Goal: Task Accomplishment & Management: Complete application form

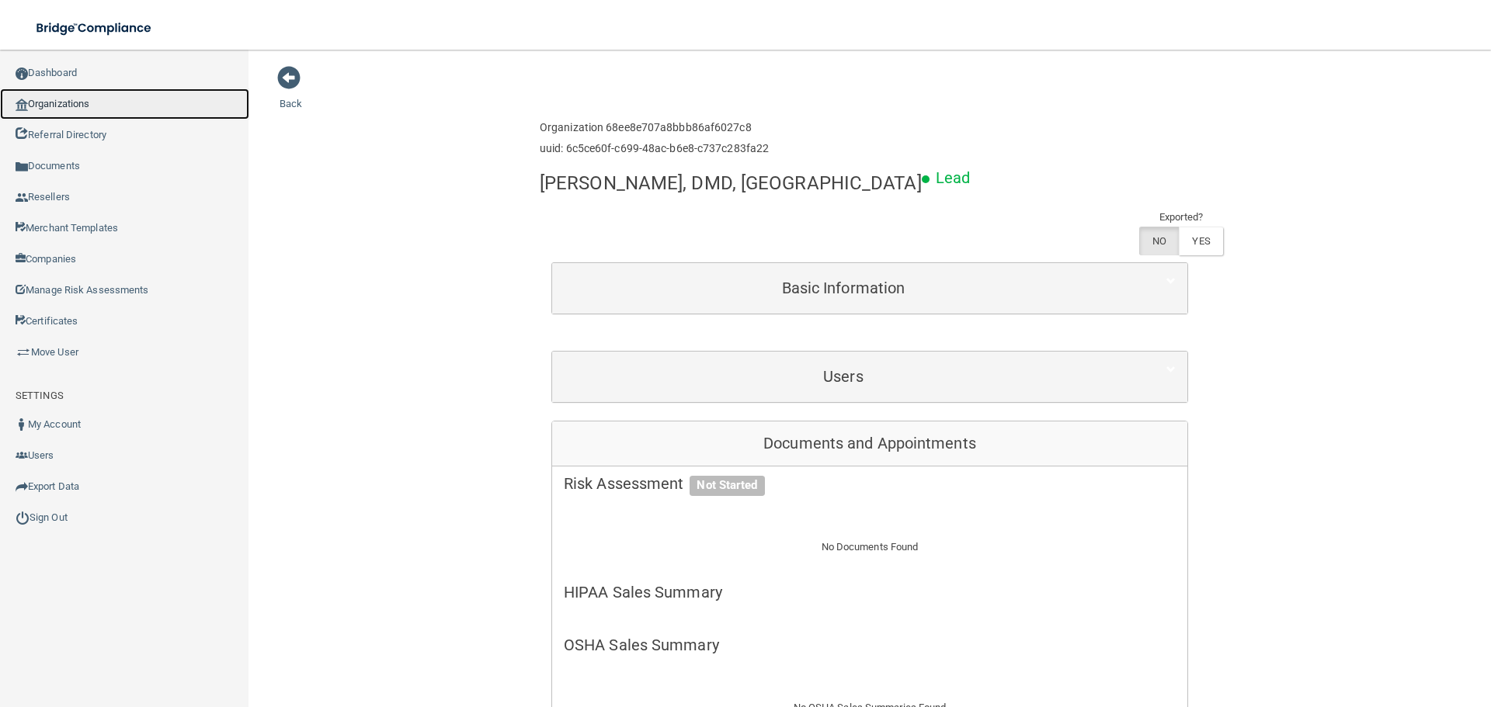
click at [91, 107] on link "Organizations" at bounding box center [124, 104] width 249 height 31
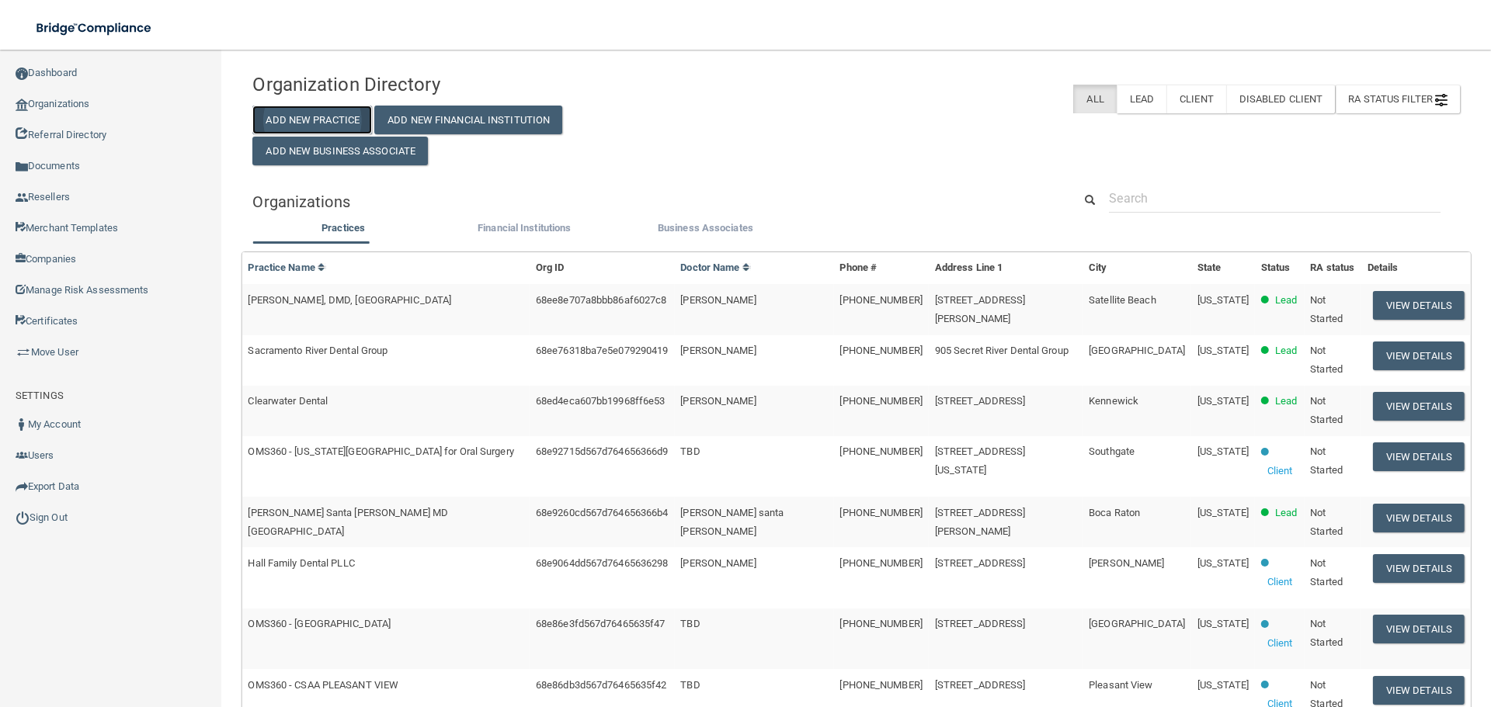
click at [349, 116] on button "Add New Practice" at bounding box center [312, 120] width 120 height 29
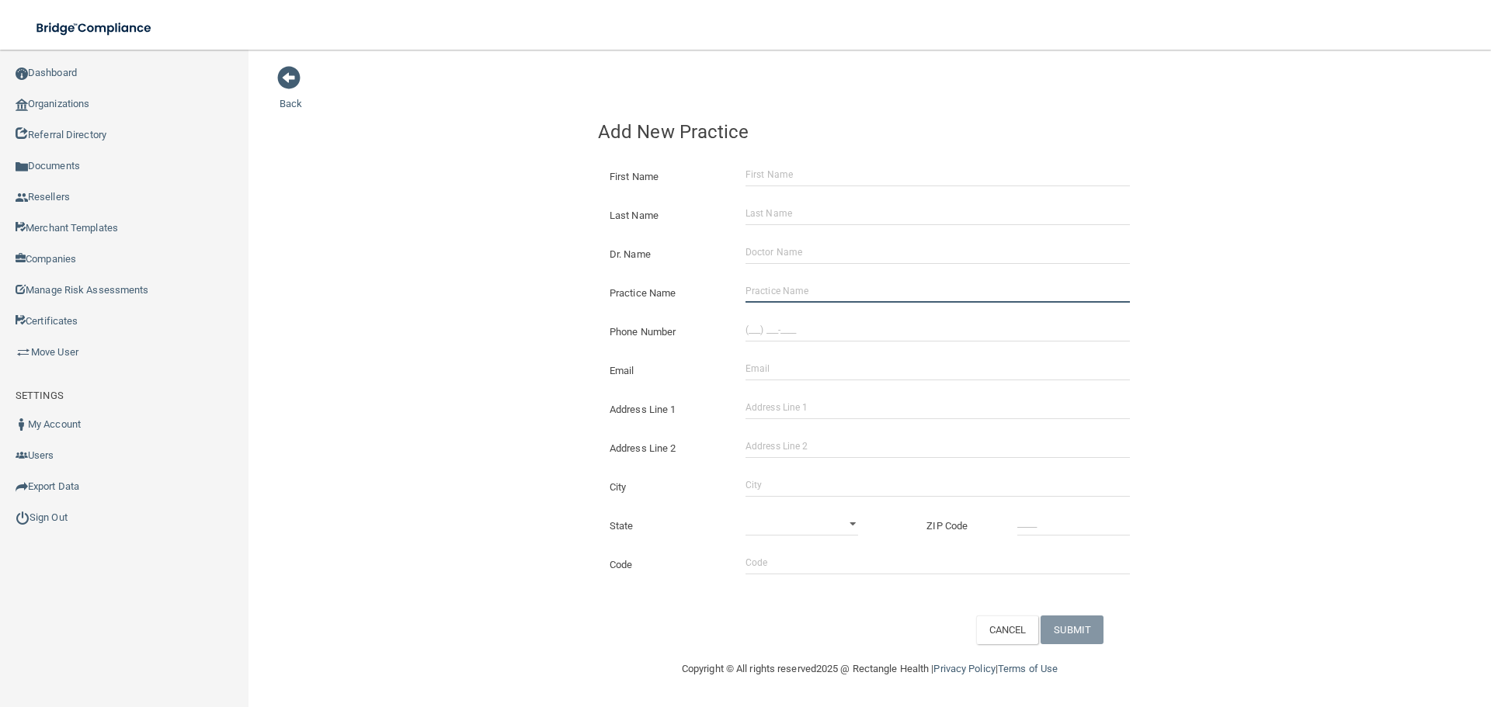
drag, startPoint x: 811, startPoint y: 294, endPoint x: 773, endPoint y: 295, distance: 38.9
click at [811, 294] on input "Practice Name" at bounding box center [937, 291] width 384 height 23
paste input "First Chair Dentistry For Ped And Adolescents"
type input "First Chair Dentistry For Ped And Adolescents"
click at [815, 330] on input "(___) ___-____" at bounding box center [937, 329] width 384 height 23
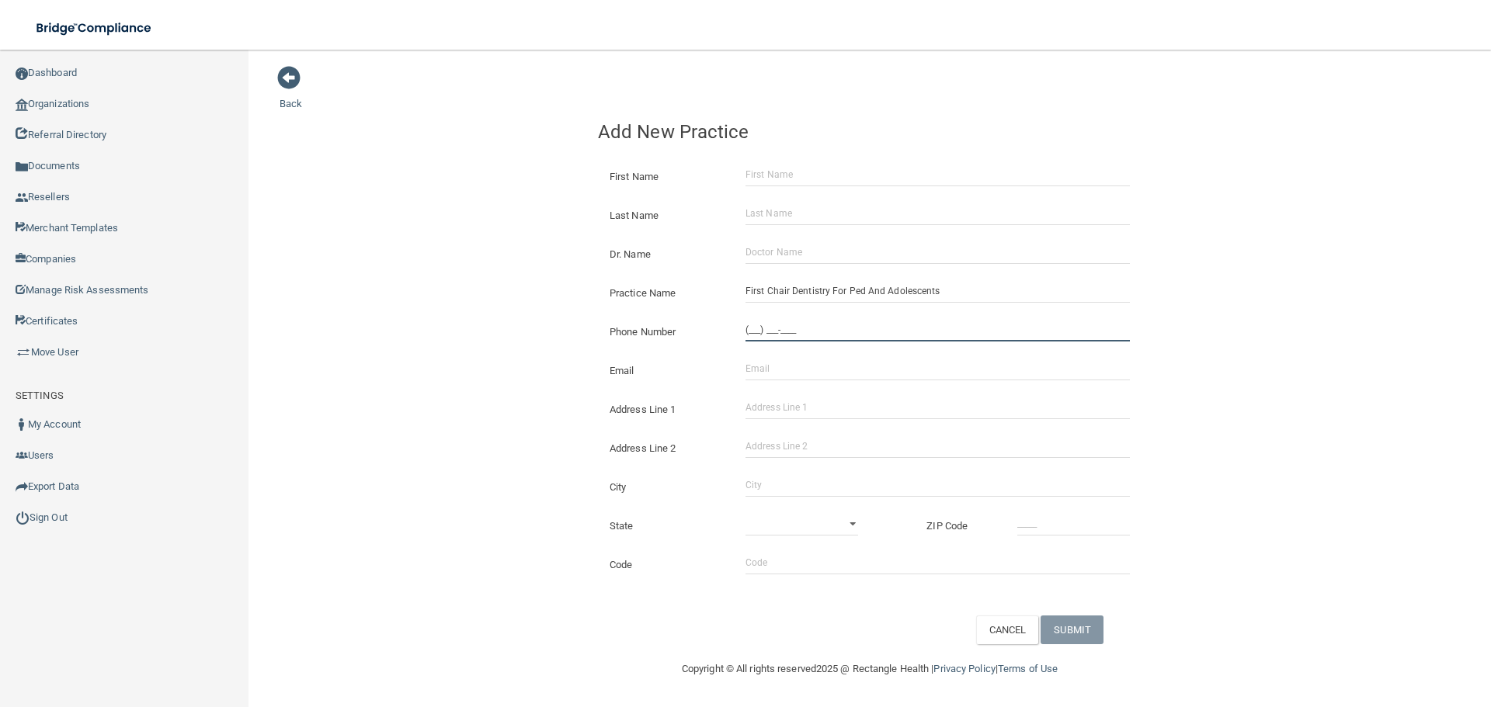
paste input "301) 686-3080"
type input "[PHONE_NUMBER]"
click at [810, 398] on input "Address Line 1" at bounding box center [937, 407] width 384 height 23
paste input "[STREET_ADDRESS]"
drag, startPoint x: 888, startPoint y: 406, endPoint x: 830, endPoint y: 415, distance: 58.2
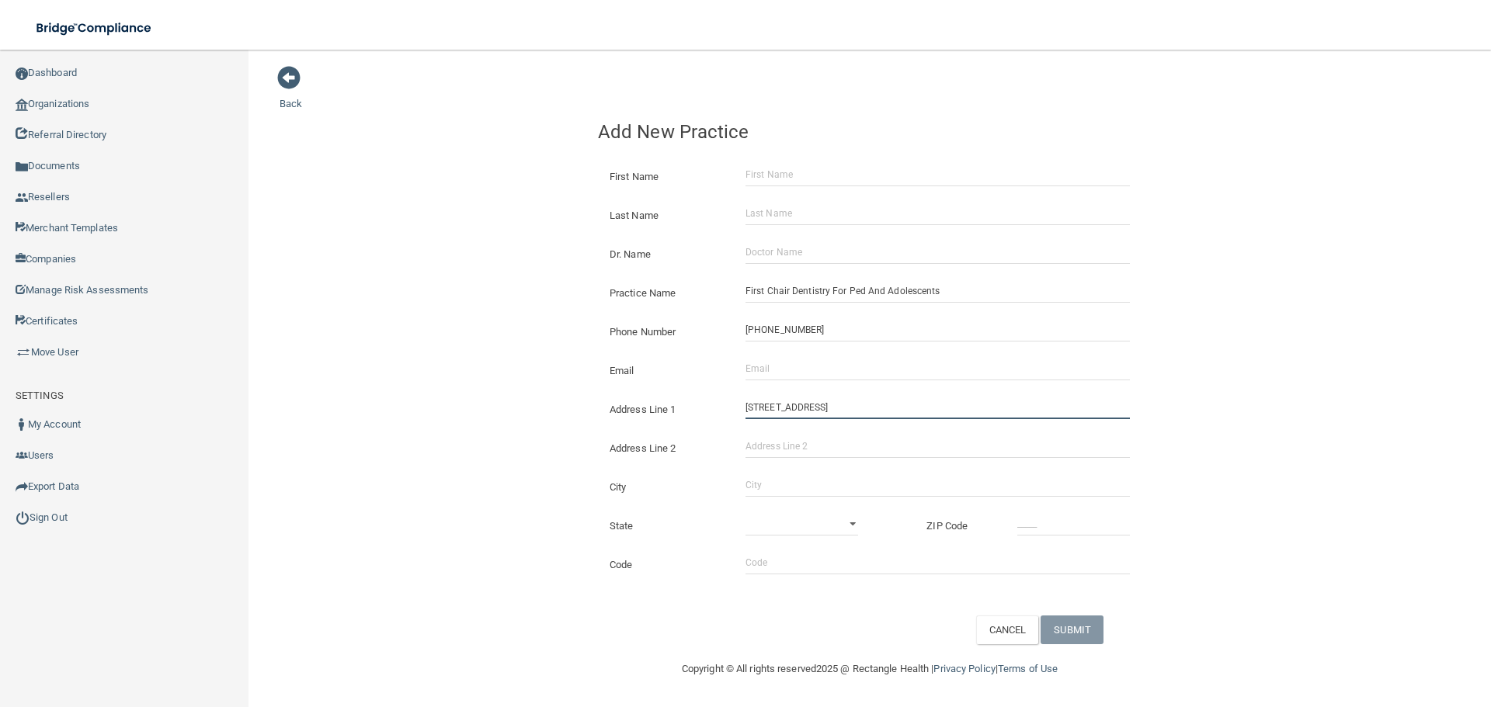
click at [830, 415] on input "[STREET_ADDRESS]" at bounding box center [937, 407] width 384 height 23
type input "[STREET_ADDRESS]"
drag, startPoint x: 812, startPoint y: 442, endPoint x: 797, endPoint y: 457, distance: 20.9
click at [812, 442] on input "Address Line 2" at bounding box center [937, 446] width 384 height 23
paste input "Suite 190"
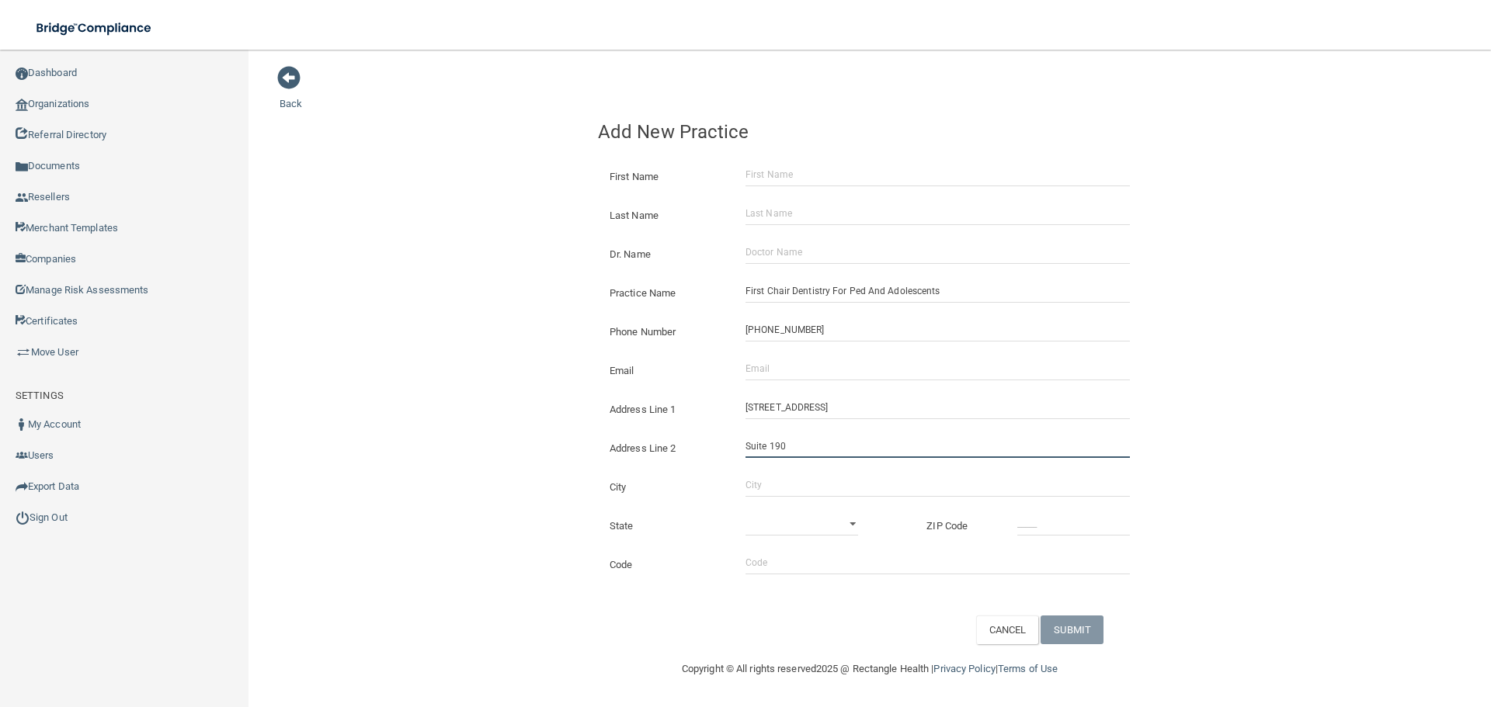
type input "Suite 190"
drag, startPoint x: 766, startPoint y: 488, endPoint x: 767, endPoint y: 473, distance: 15.6
click at [766, 488] on input "City" at bounding box center [937, 485] width 384 height 23
type input "[GEOGRAPHIC_DATA]"
click at [794, 528] on select "[US_STATE] [US_STATE] [US_STATE] [US_STATE] [US_STATE] [US_STATE] [US_STATE] [U…" at bounding box center [801, 523] width 113 height 23
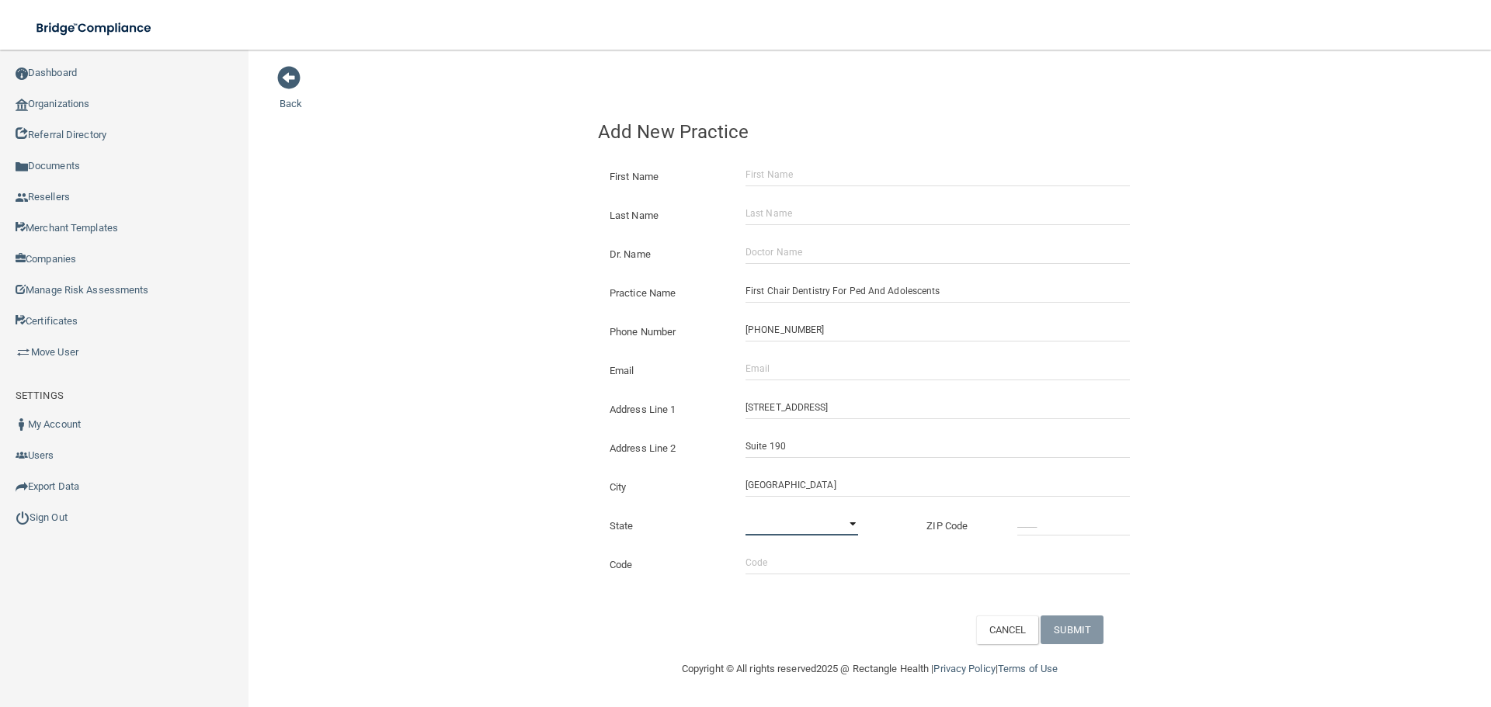
select select "20"
click at [745, 512] on select "[US_STATE] [US_STATE] [US_STATE] [US_STATE] [US_STATE] [US_STATE] [US_STATE] [U…" at bounding box center [801, 523] width 113 height 23
click at [1026, 526] on input "_____" at bounding box center [1073, 523] width 113 height 23
type input "20866"
click at [883, 377] on input "Email" at bounding box center [937, 368] width 384 height 23
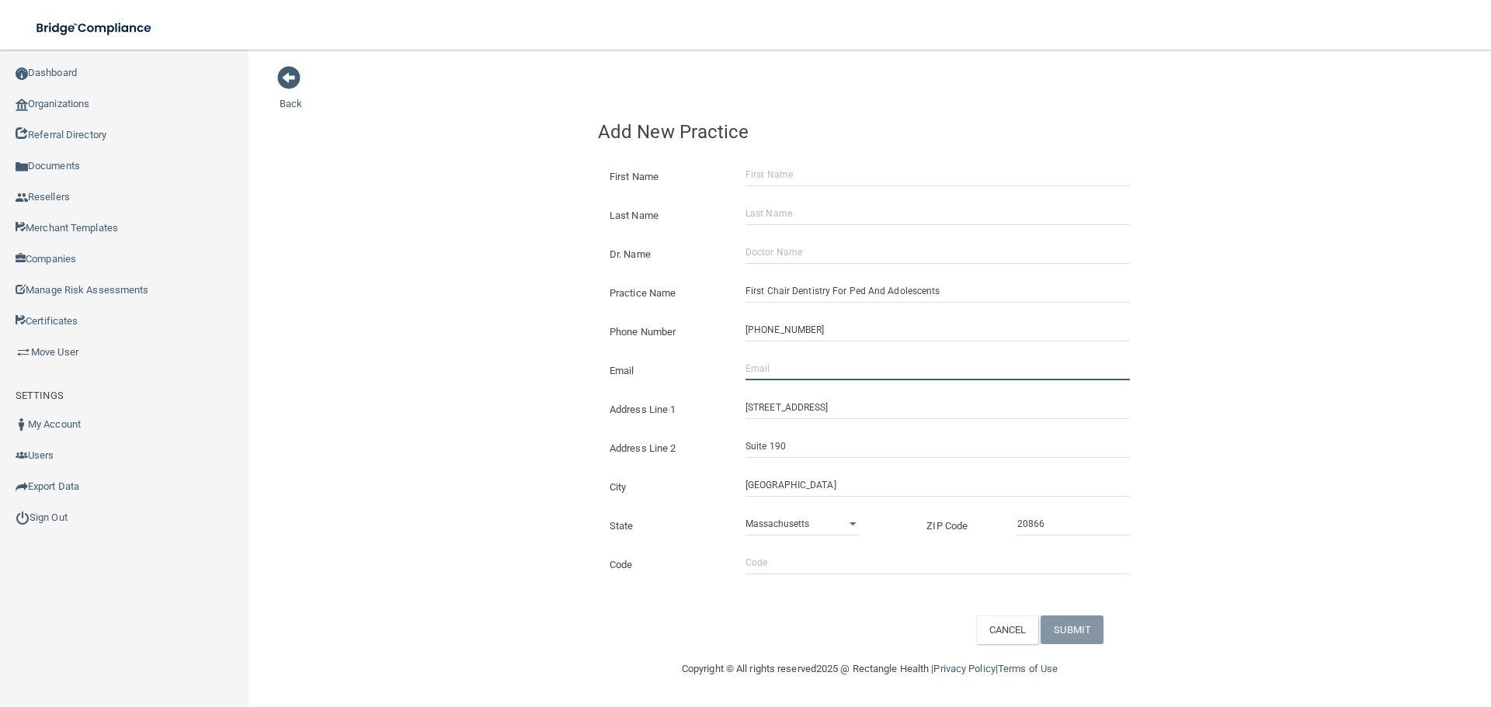
paste input "[EMAIL_ADDRESS][DOMAIN_NAME]"
type input "[EMAIL_ADDRESS][DOMAIN_NAME]"
click at [544, 329] on div "Back Add New Practice First Name Last Name Dr. Name Practice Name First Chair D…" at bounding box center [870, 354] width 1180 height 579
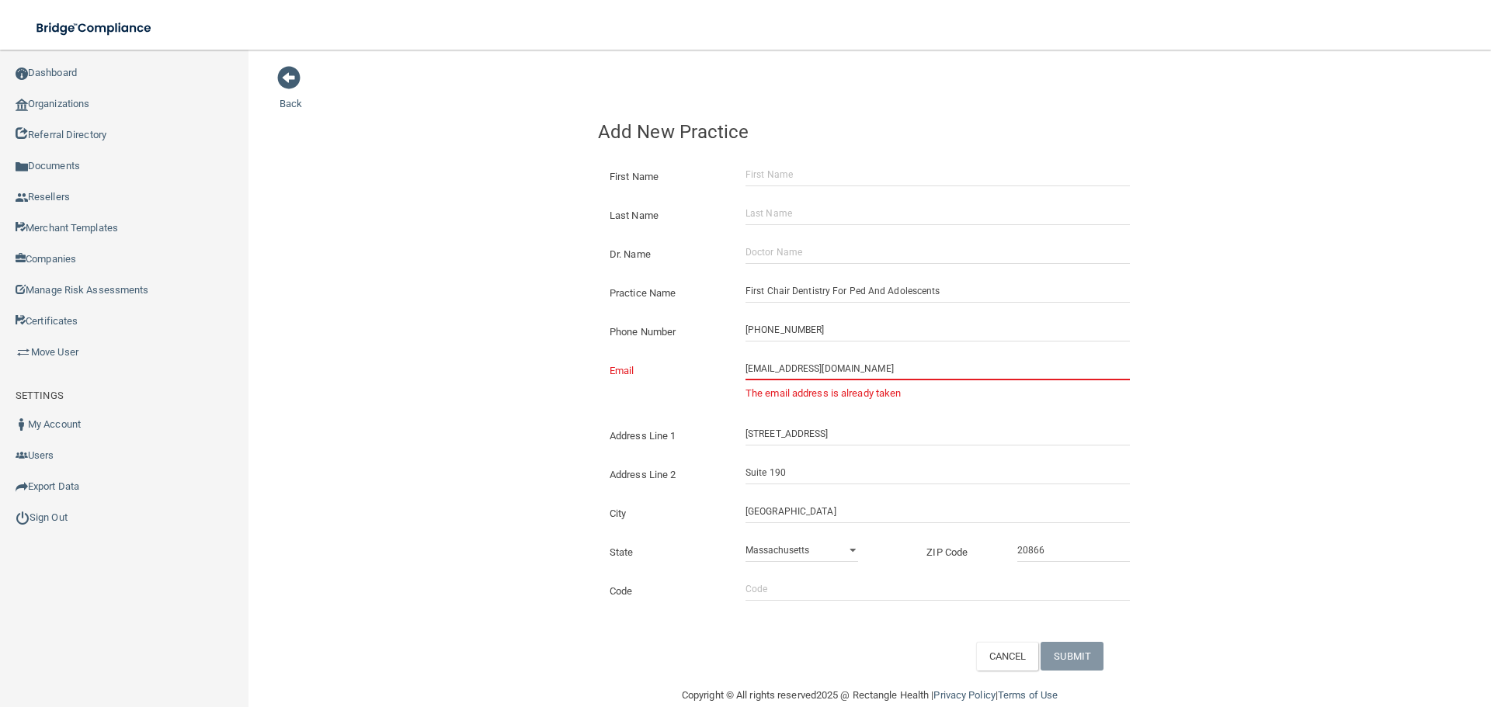
click at [756, 373] on input "[EMAIL_ADDRESS][DOMAIN_NAME]" at bounding box center [937, 368] width 384 height 23
click at [95, 78] on link "Dashboard" at bounding box center [124, 72] width 249 height 31
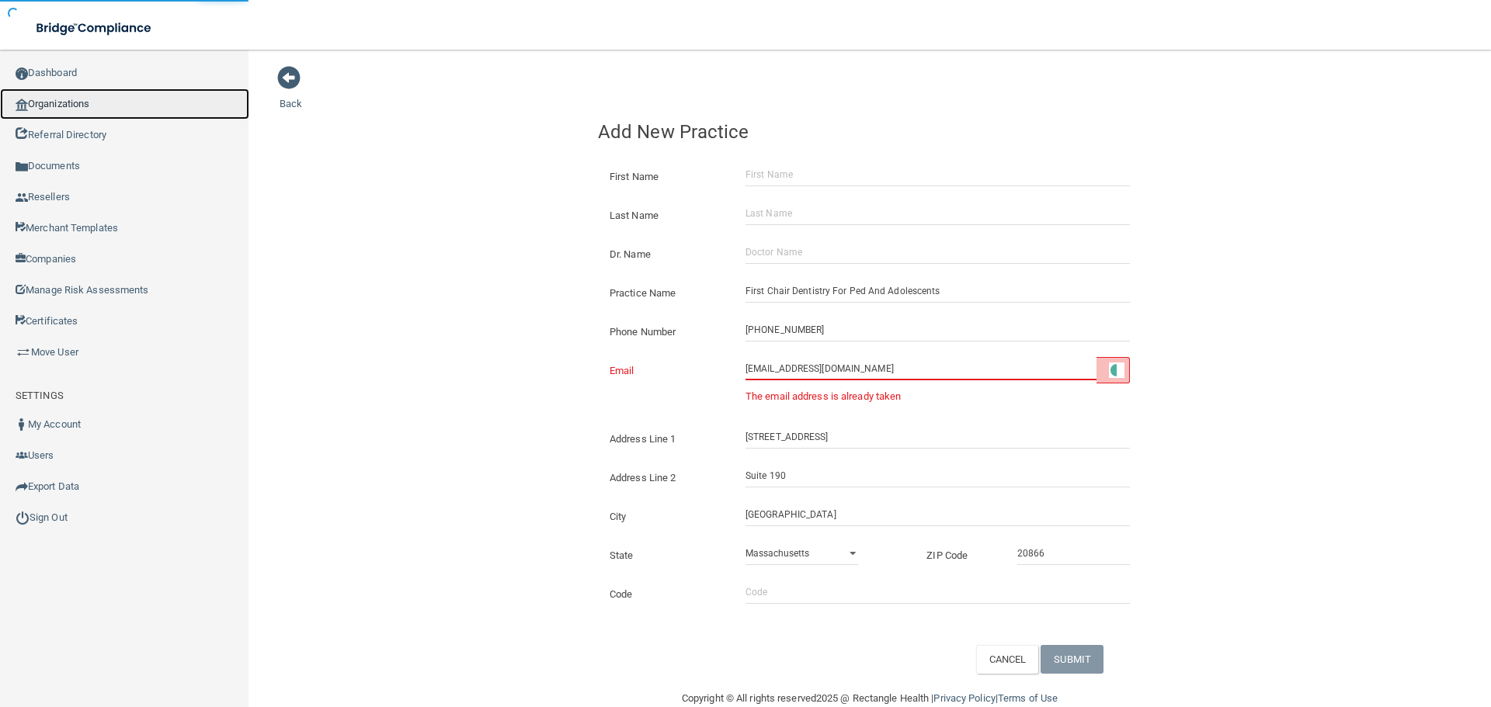
click at [95, 103] on link "Organizations" at bounding box center [124, 104] width 249 height 31
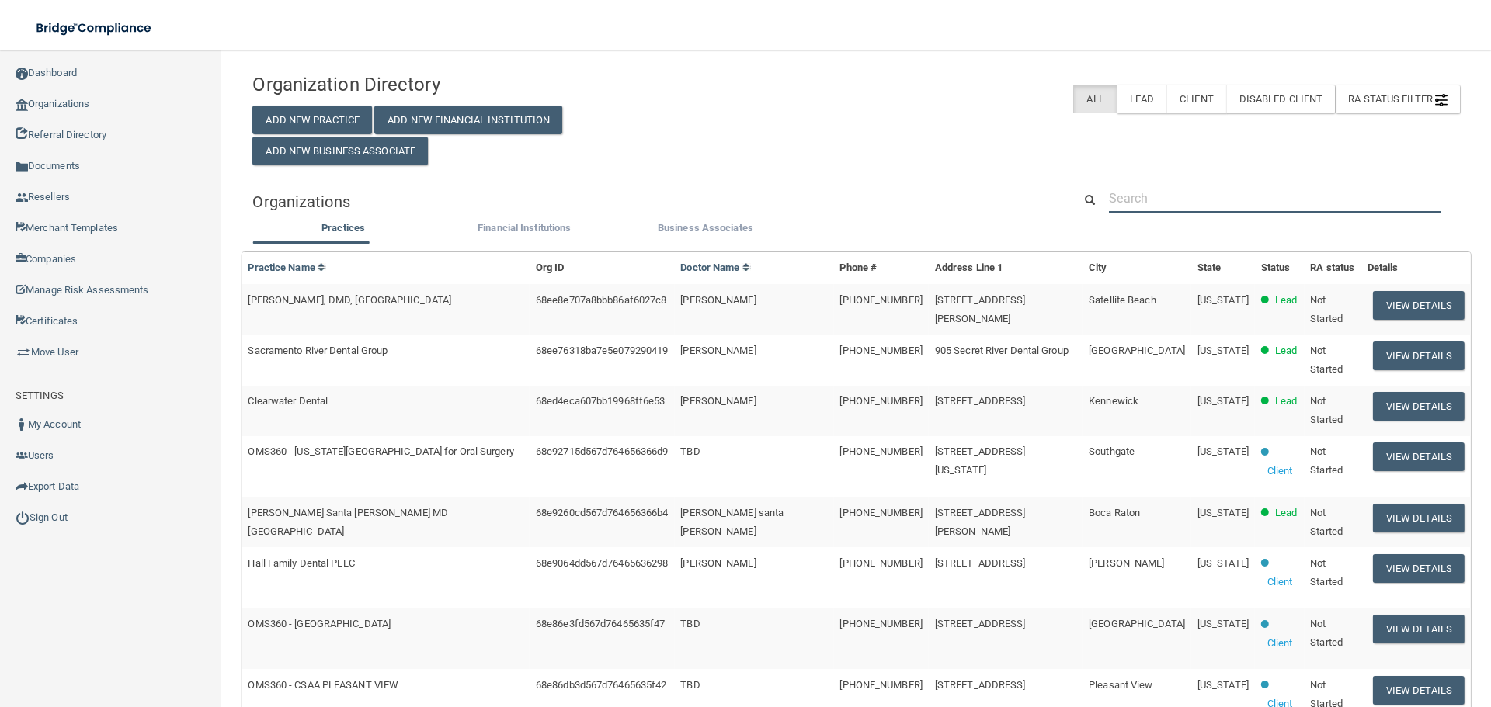
click at [1168, 187] on input "text" at bounding box center [1275, 198] width 332 height 29
paste input "[EMAIL_ADDRESS][DOMAIN_NAME]"
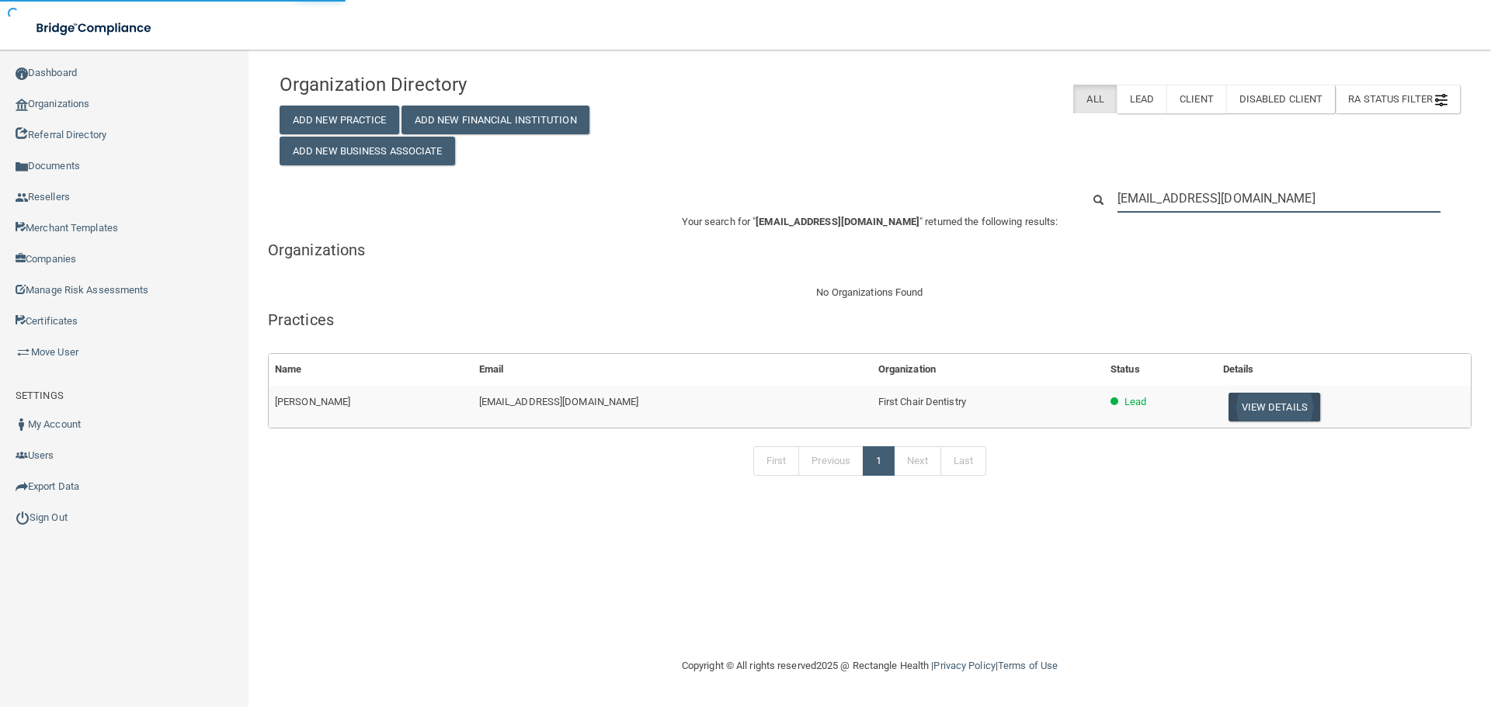
type input "[EMAIL_ADDRESS][DOMAIN_NAME]"
click at [1248, 412] on button "View Details" at bounding box center [1274, 407] width 92 height 29
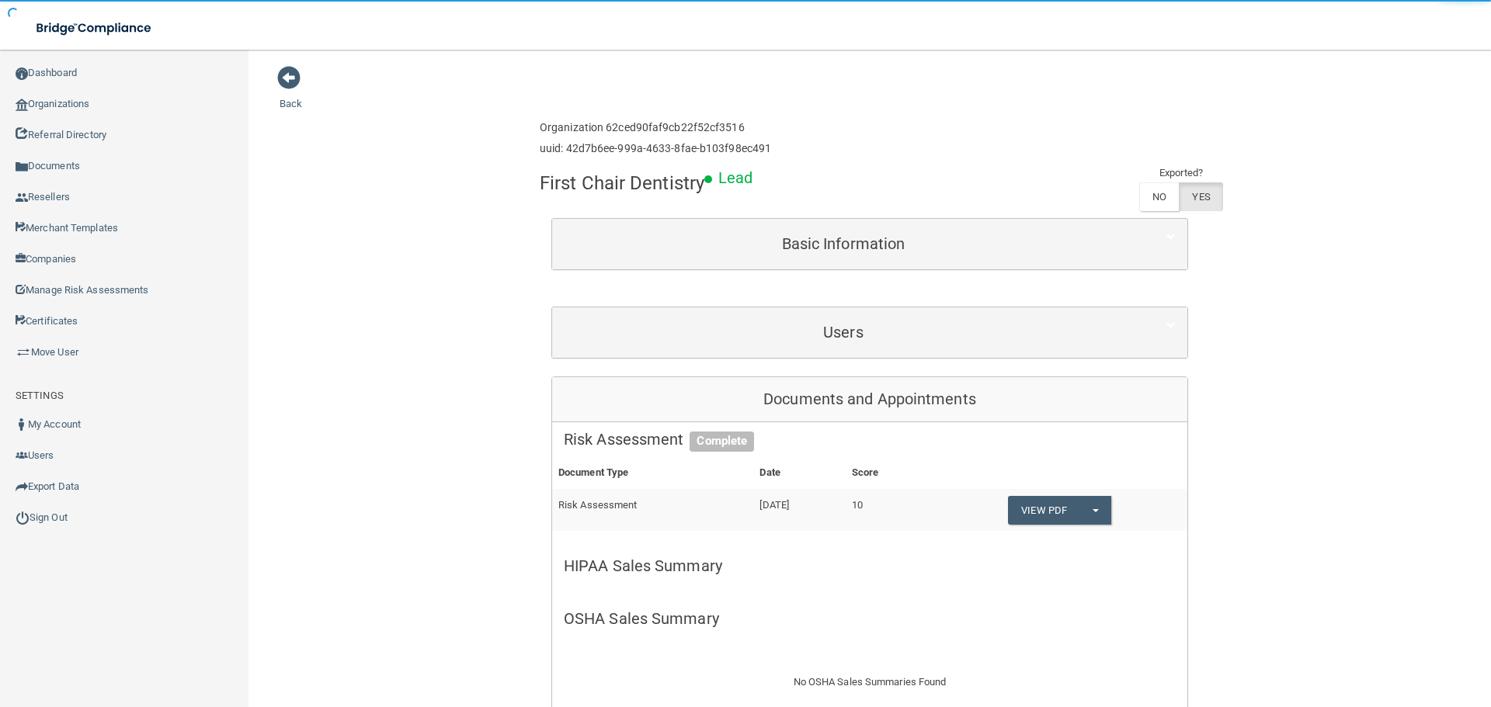
click at [791, 182] on div "First Chair Dentistry Lead Exported? NO YES" at bounding box center [870, 191] width 660 height 54
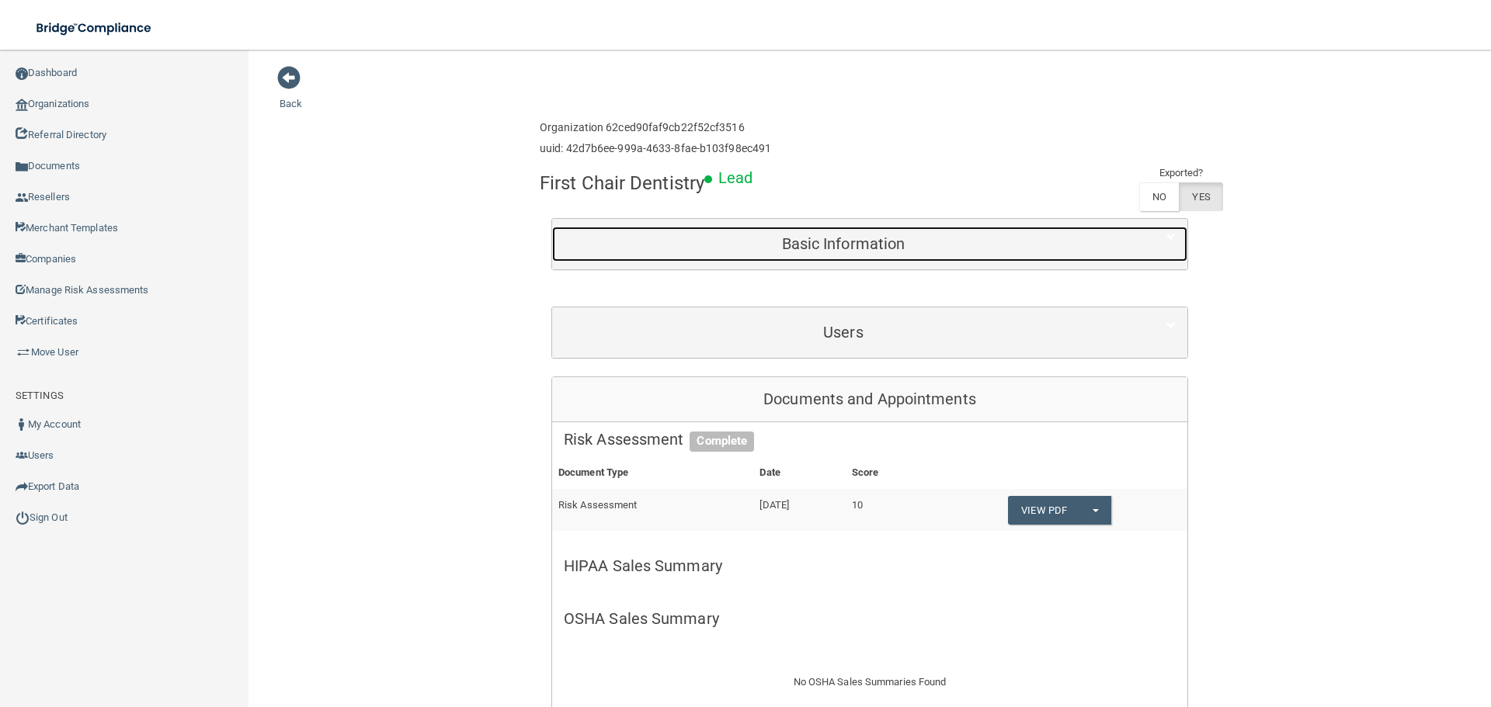
click at [815, 249] on h5 "Basic Information" at bounding box center [843, 243] width 559 height 17
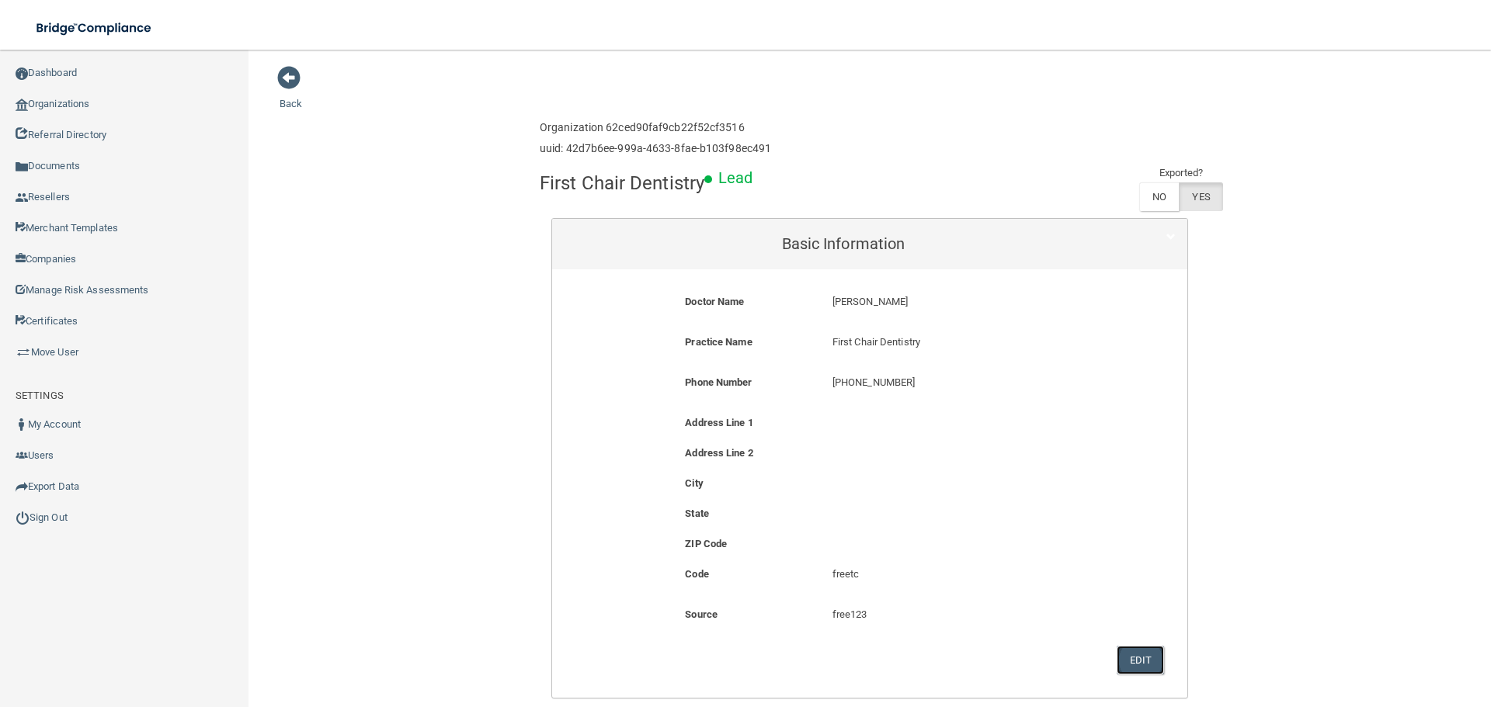
click at [1141, 660] on button "Edit" at bounding box center [1140, 660] width 47 height 29
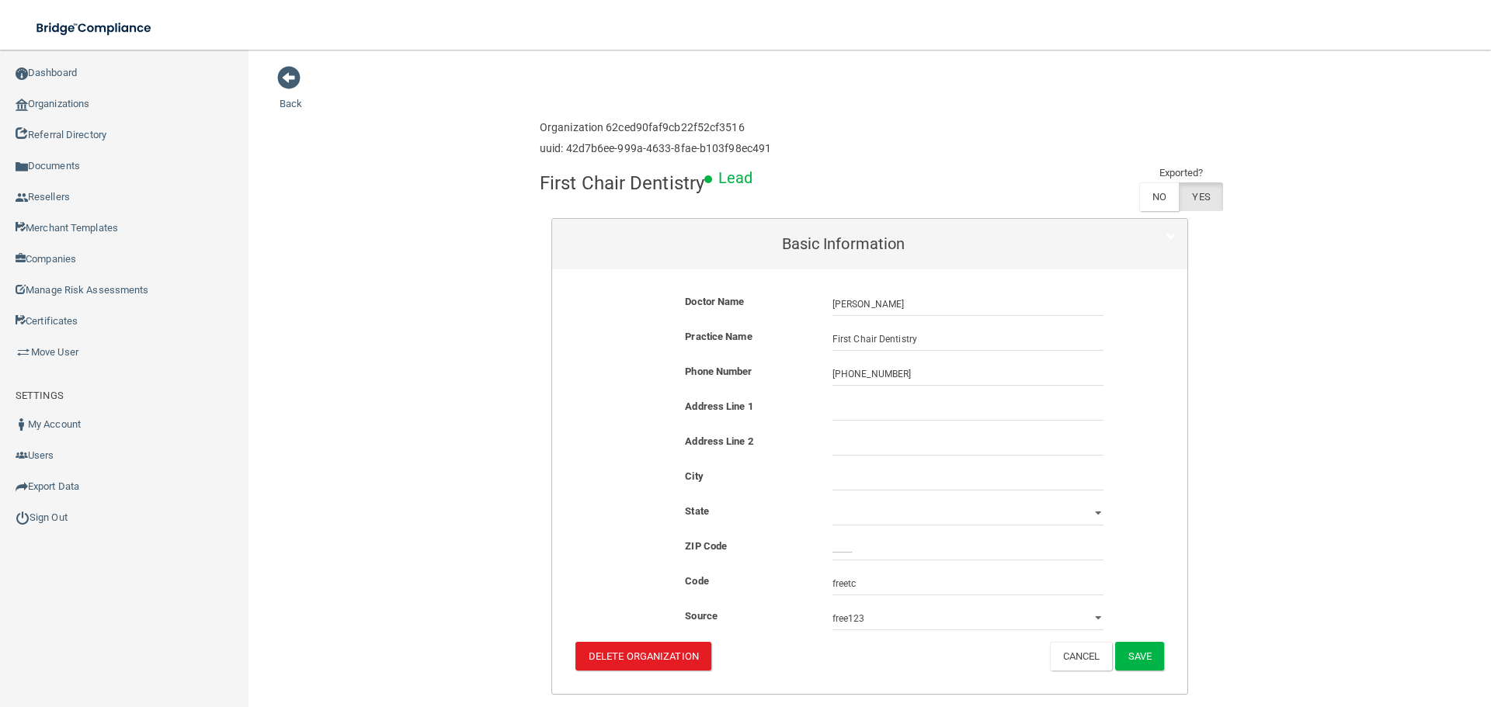
click at [855, 394] on div "Phone Number [PHONE_NUMBER] [PHONE_NUMBER]" at bounding box center [870, 380] width 612 height 35
drag, startPoint x: 858, startPoint y: 405, endPoint x: 858, endPoint y: 418, distance: 13.2
click at [858, 405] on input "text" at bounding box center [967, 409] width 271 height 23
paste input "[STREET_ADDRESS]"
type input "[STREET_ADDRESS]"
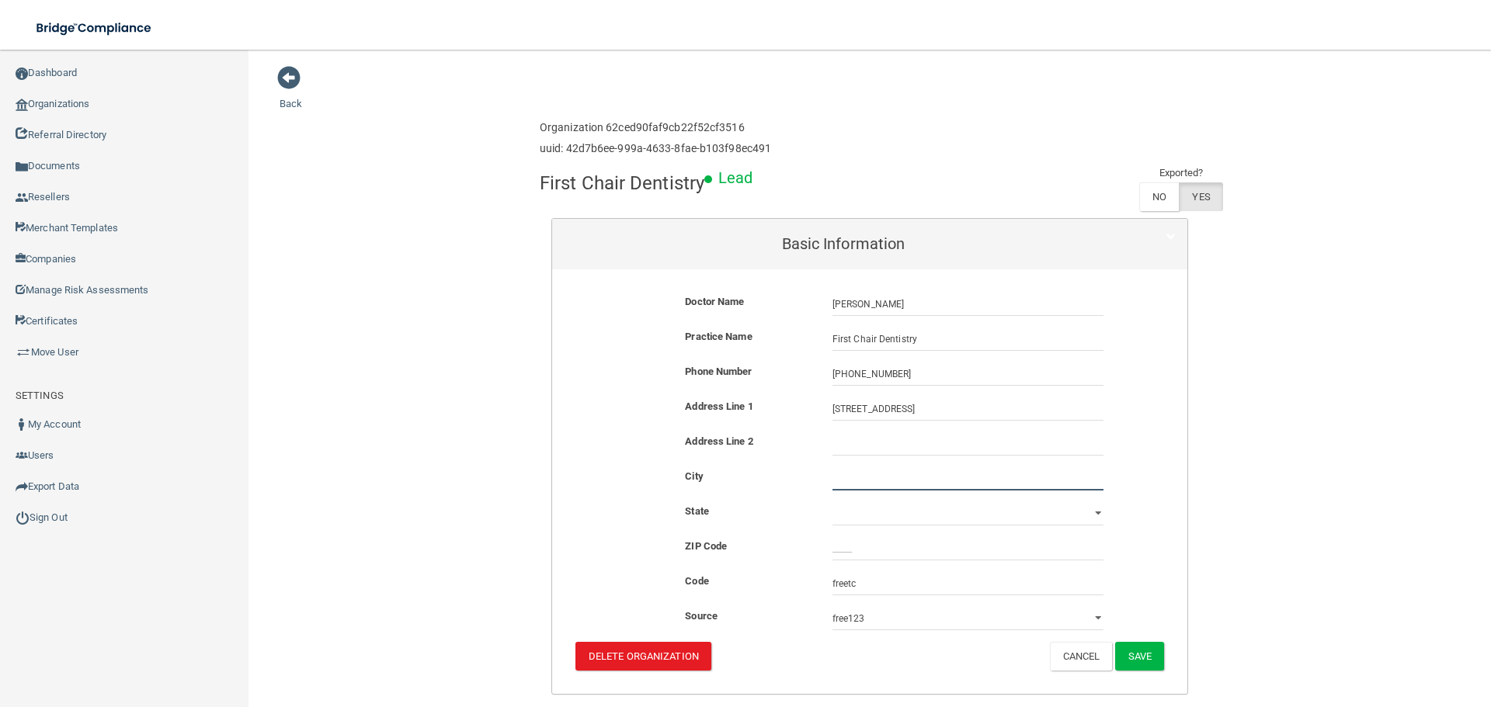
click at [864, 474] on input "text" at bounding box center [967, 478] width 271 height 23
type input "[GEOGRAPHIC_DATA]"
click at [912, 505] on select "[US_STATE] [US_STATE] [US_STATE] [US_STATE] [US_STATE] [US_STATE] [US_STATE] [U…" at bounding box center [967, 513] width 271 height 23
select select "20"
click at [832, 502] on select "[US_STATE] [US_STATE] [US_STATE] [US_STATE] [US_STATE] [US_STATE] [US_STATE] [U…" at bounding box center [967, 513] width 271 height 23
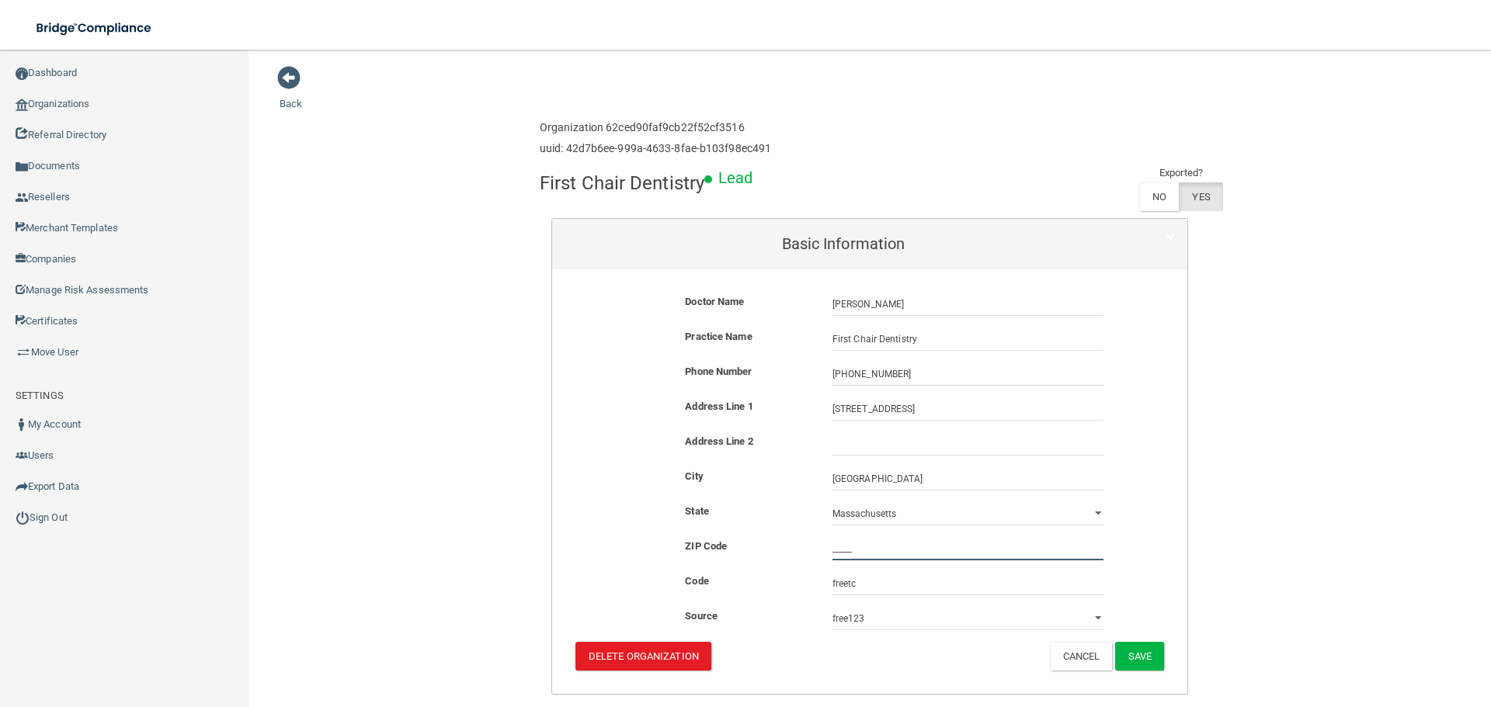
click at [856, 559] on input "_____" at bounding box center [967, 548] width 271 height 23
type input "20866"
click at [1148, 653] on button "Save" at bounding box center [1139, 656] width 49 height 29
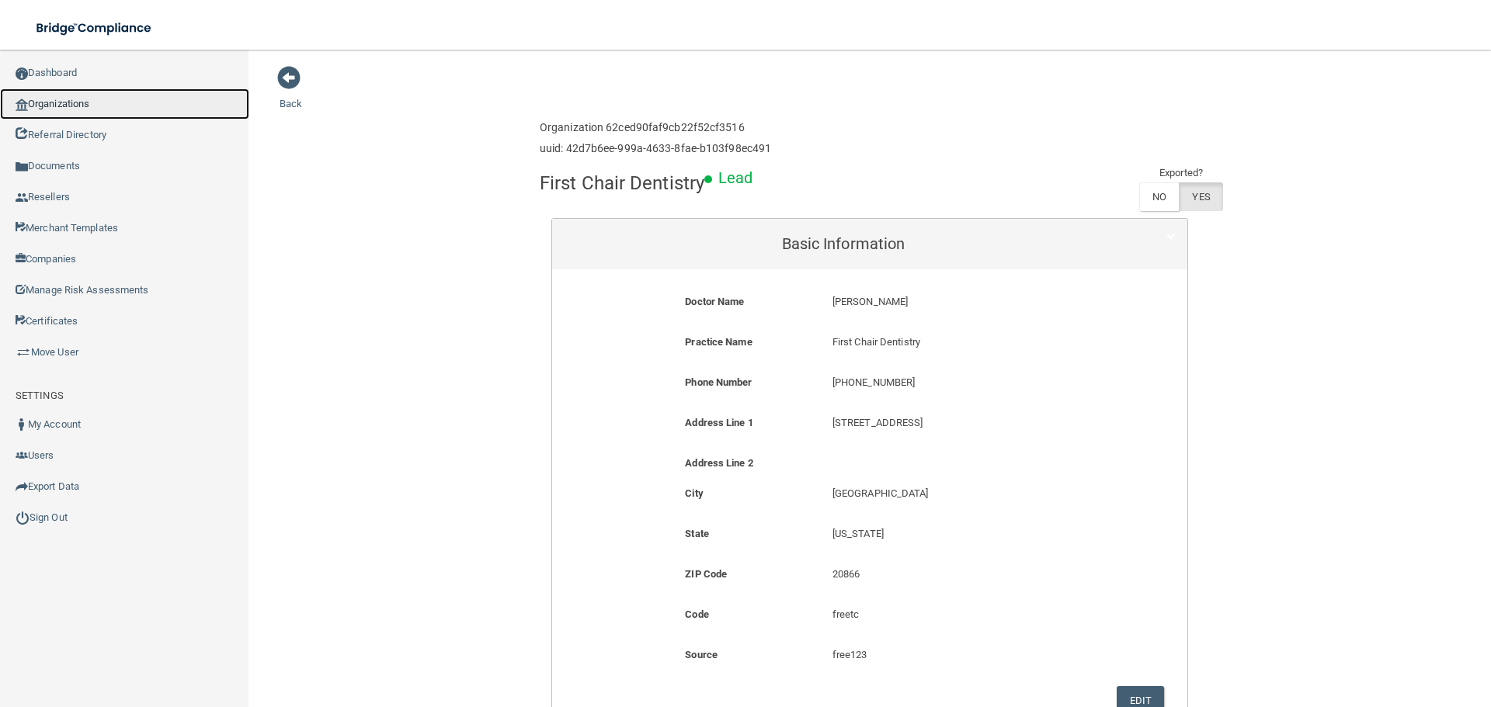
click at [54, 106] on link "Organizations" at bounding box center [124, 104] width 249 height 31
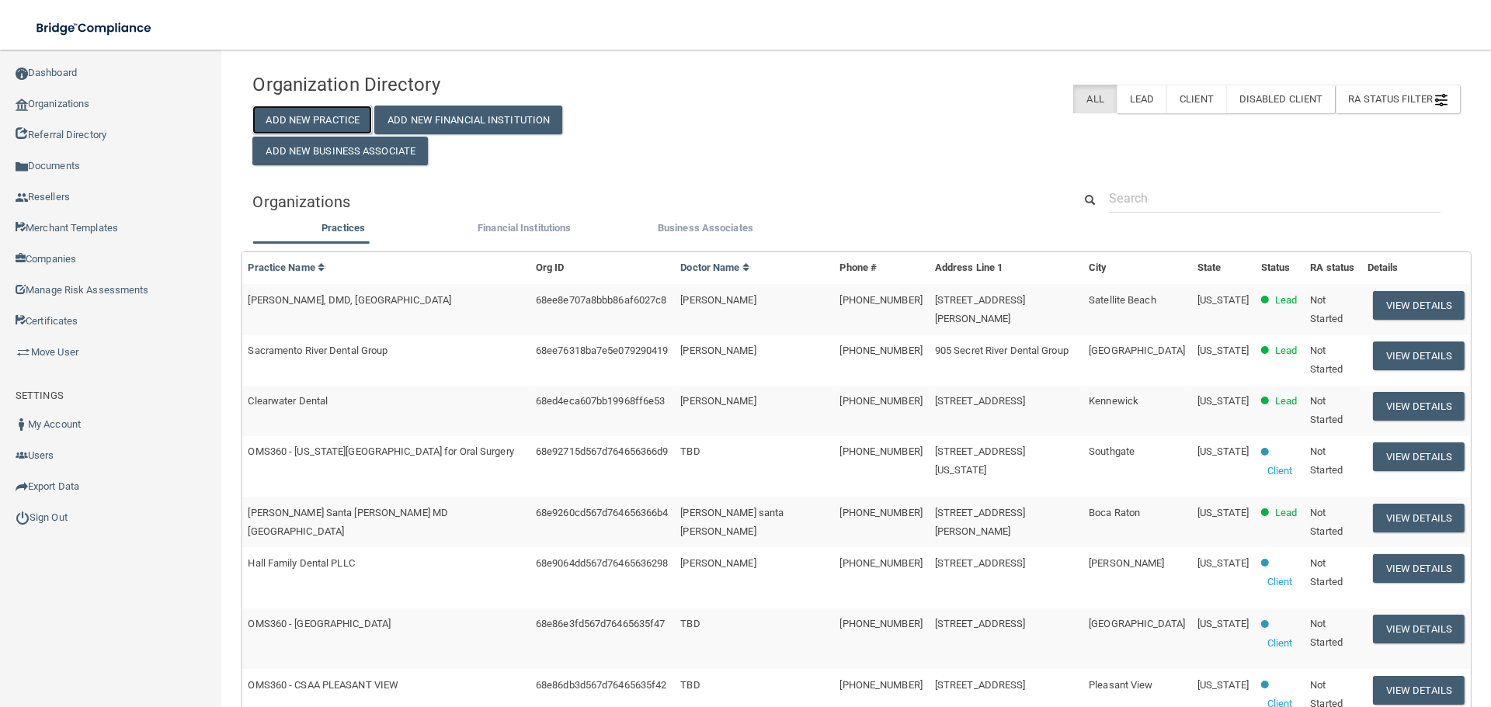
drag, startPoint x: 323, startPoint y: 123, endPoint x: 494, endPoint y: 160, distance: 174.7
click at [323, 123] on button "Add New Practice" at bounding box center [312, 120] width 120 height 29
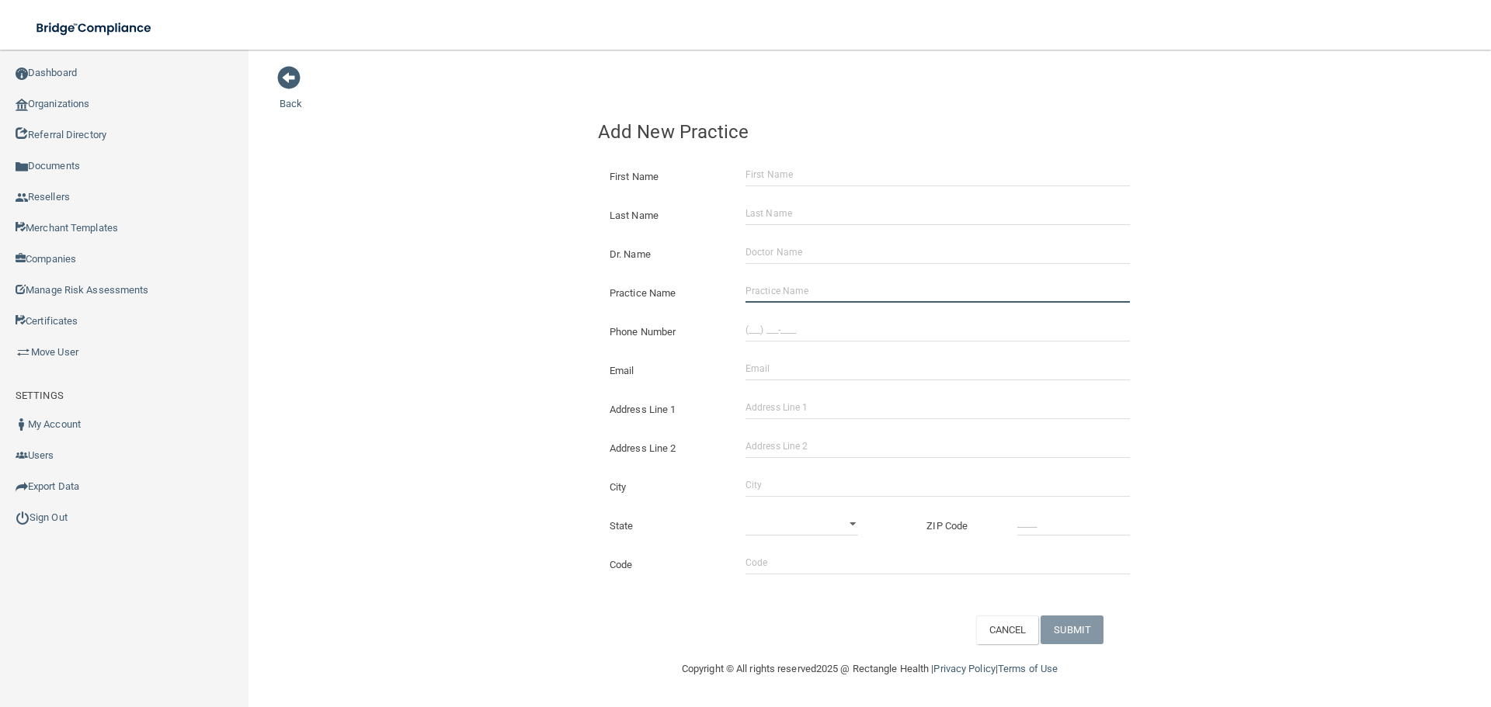
click at [838, 295] on input "Practice Name" at bounding box center [937, 291] width 384 height 23
paste input "[PERSON_NAME] DDS"
type input "[PERSON_NAME] DDS"
click at [835, 332] on input "(___) ___-____" at bounding box center [937, 329] width 384 height 23
paste input "361) 575-9577"
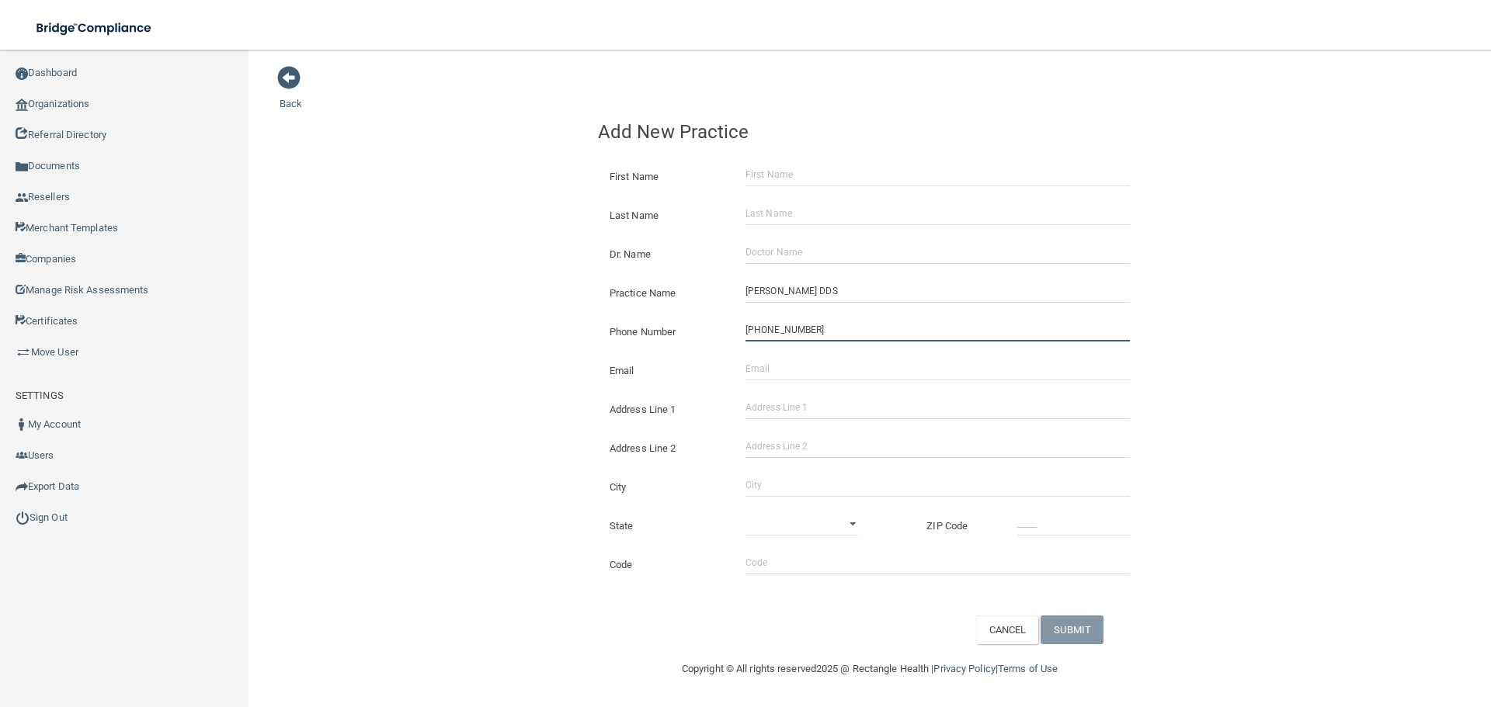
type input "[PHONE_NUMBER]"
click at [571, 310] on div "Back Add New Practice First Name Last Name Dr. Name Practice Name [PERSON_NAME]…" at bounding box center [870, 354] width 1180 height 579
click at [801, 412] on input "Address Line 1" at bounding box center [937, 407] width 384 height 23
paste input "[STREET_ADDRESS]"
type input "[STREET_ADDRESS]"
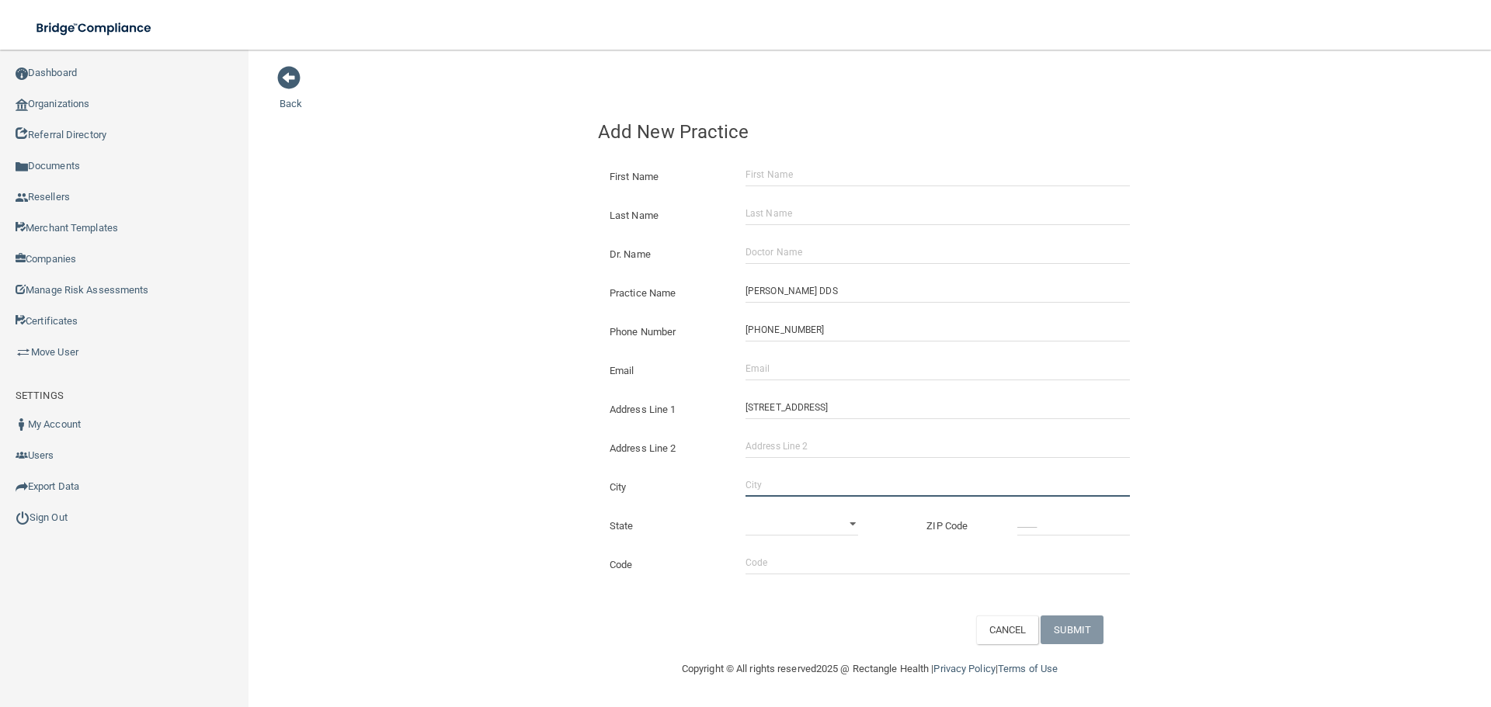
click at [787, 484] on input "City" at bounding box center [937, 485] width 384 height 23
type input "Victoria"
click at [780, 523] on select "[US_STATE] [US_STATE] [US_STATE] [US_STATE] [US_STATE] [US_STATE] [US_STATE] [U…" at bounding box center [801, 523] width 113 height 23
select select "43"
click at [745, 512] on select "[US_STATE] [US_STATE] [US_STATE] [US_STATE] [US_STATE] [US_STATE] [US_STATE] [U…" at bounding box center [801, 523] width 113 height 23
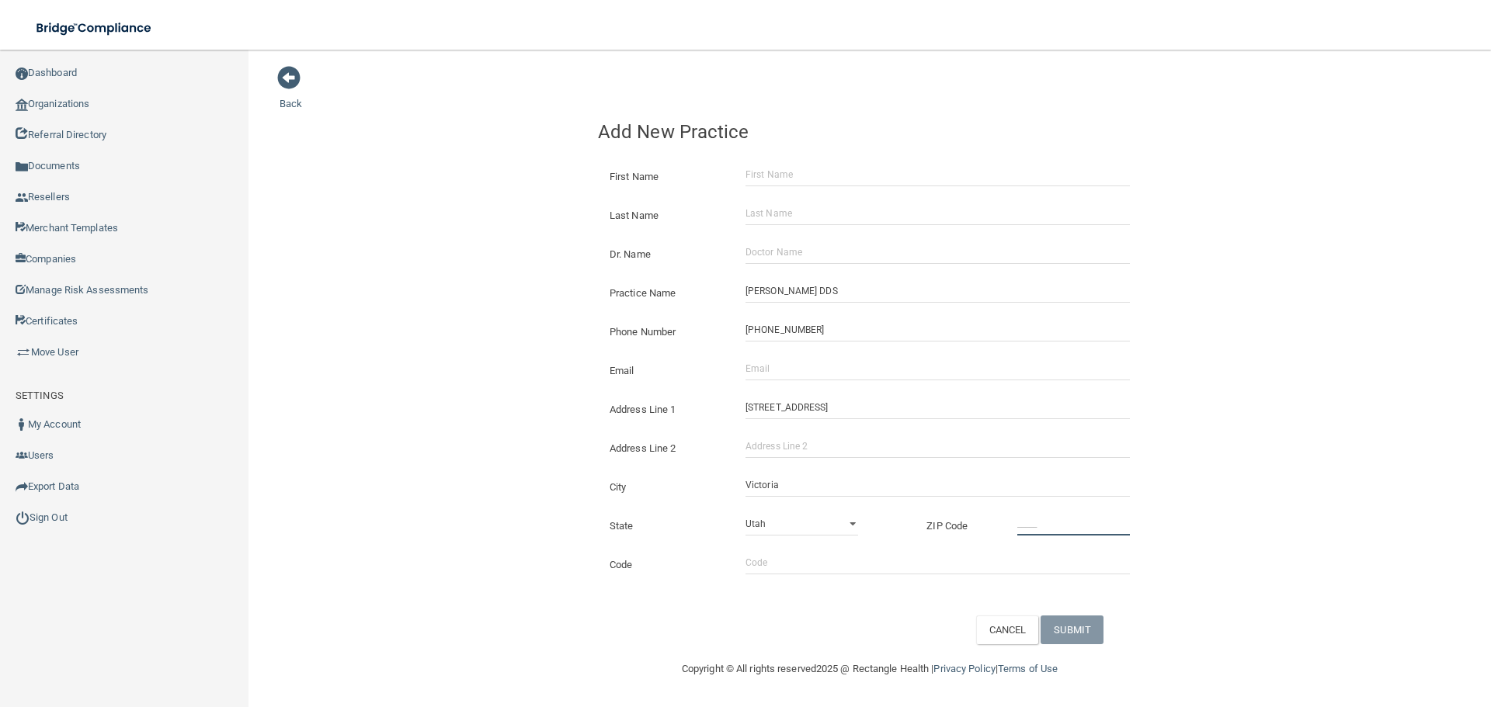
type input "_____"
click at [1079, 519] on input "_____" at bounding box center [1073, 523] width 113 height 23
type input "_____"
click at [1057, 532] on input "_____" at bounding box center [1073, 523] width 113 height 23
click at [1034, 526] on input "_____" at bounding box center [1073, 523] width 113 height 23
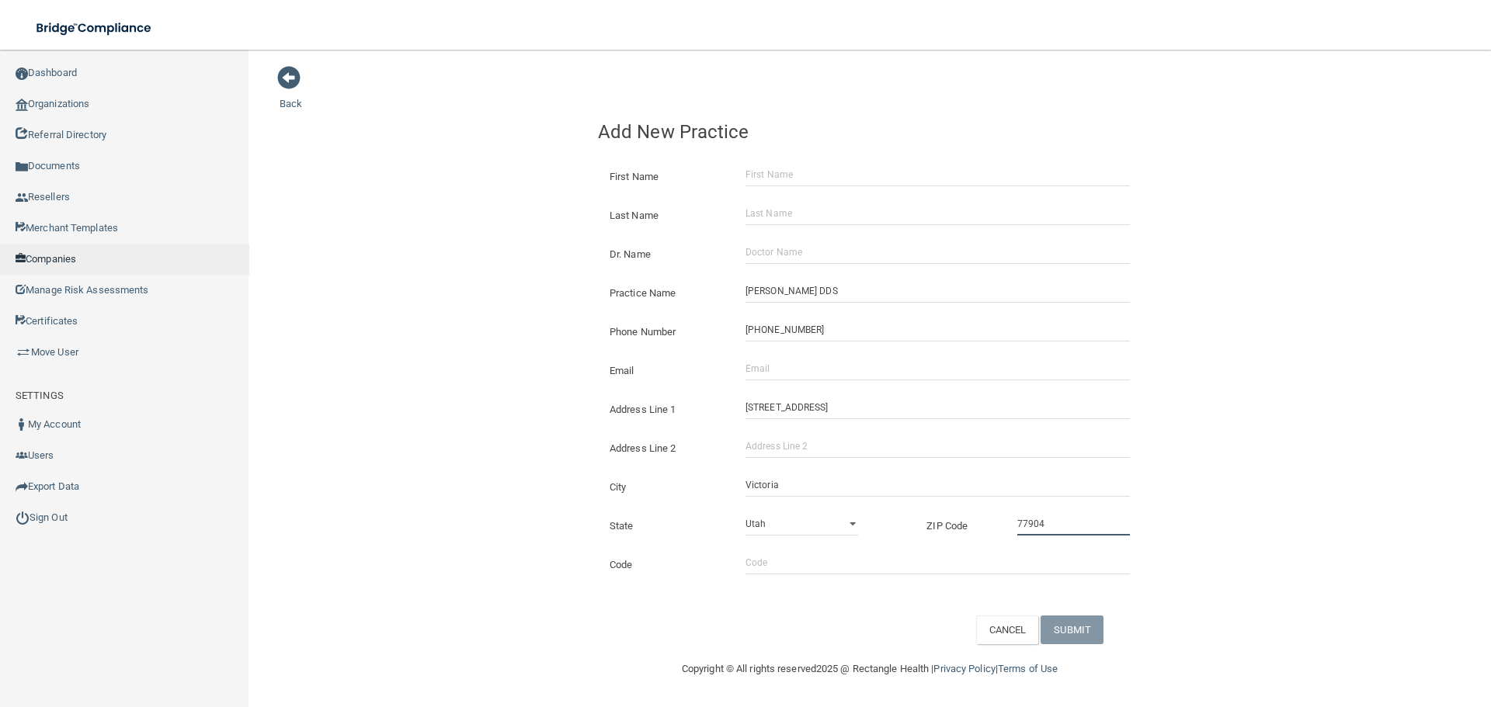
type input "77904"
click at [735, 381] on div "Email The email address is already taken" at bounding box center [869, 365] width 567 height 39
click at [767, 360] on input "Email" at bounding box center [937, 368] width 384 height 23
paste input "[EMAIL_ADDRESS][DOMAIN_NAME]"
type input "[EMAIL_ADDRESS][DOMAIN_NAME]"
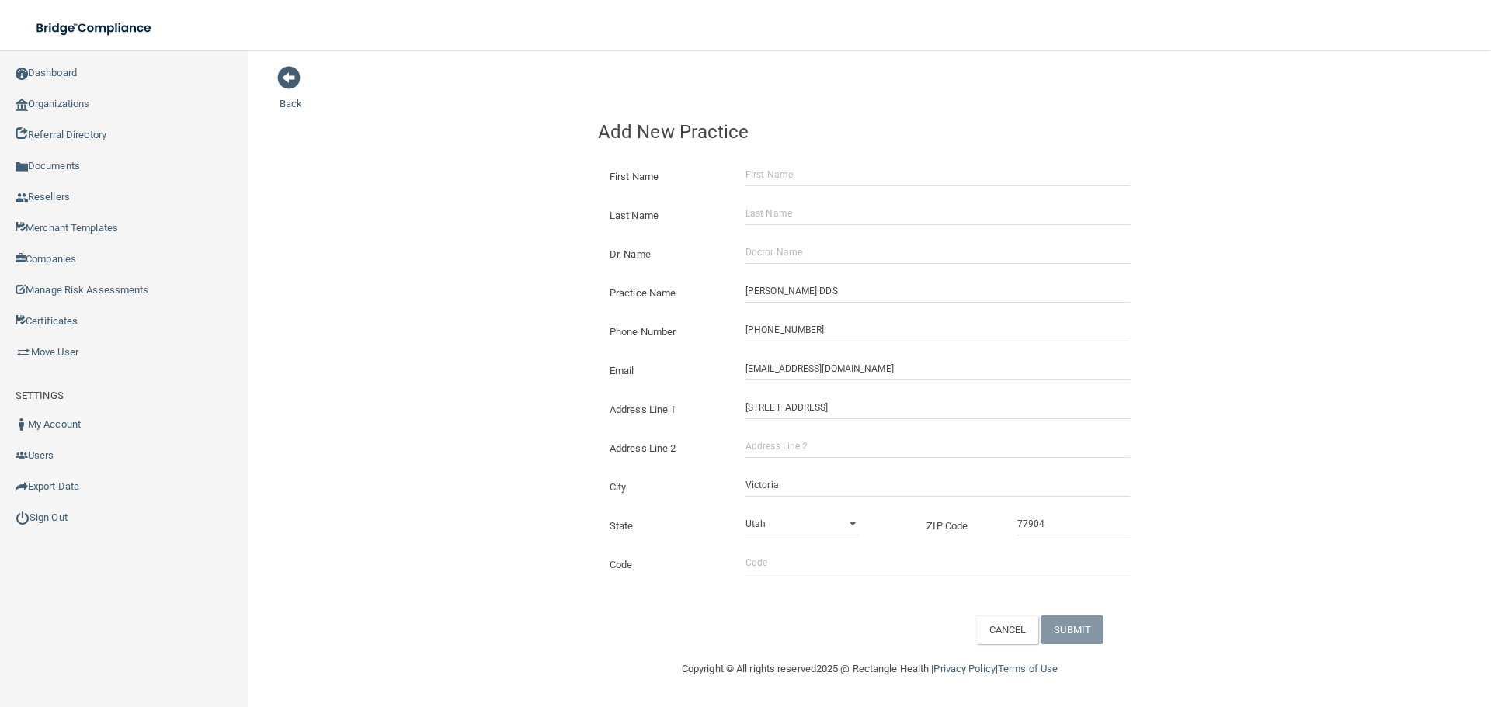
click at [533, 367] on div "Back Add New Practice First Name Last Name Dr. Name Practice Name [PERSON_NAME]…" at bounding box center [870, 354] width 1180 height 579
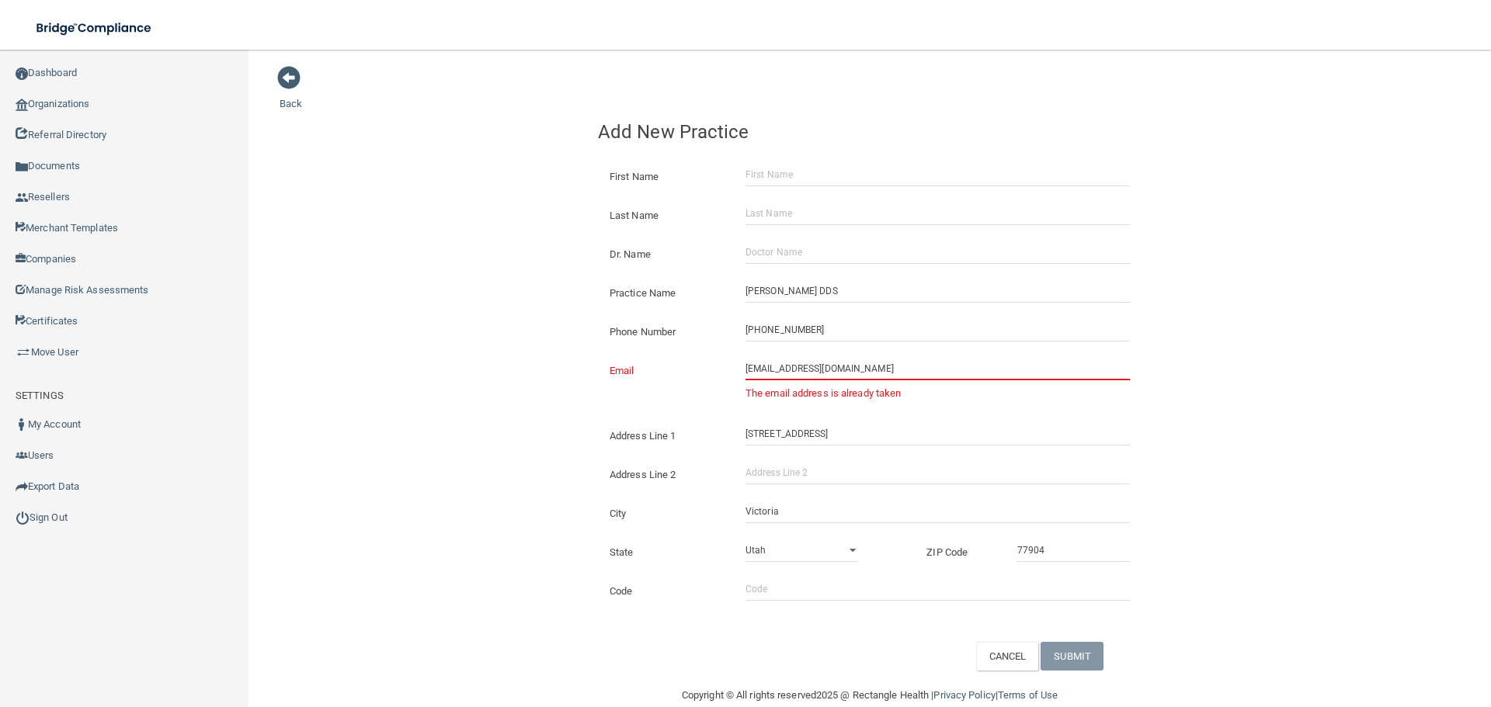
click at [819, 363] on input "[EMAIL_ADDRESS][DOMAIN_NAME]" at bounding box center [937, 368] width 384 height 23
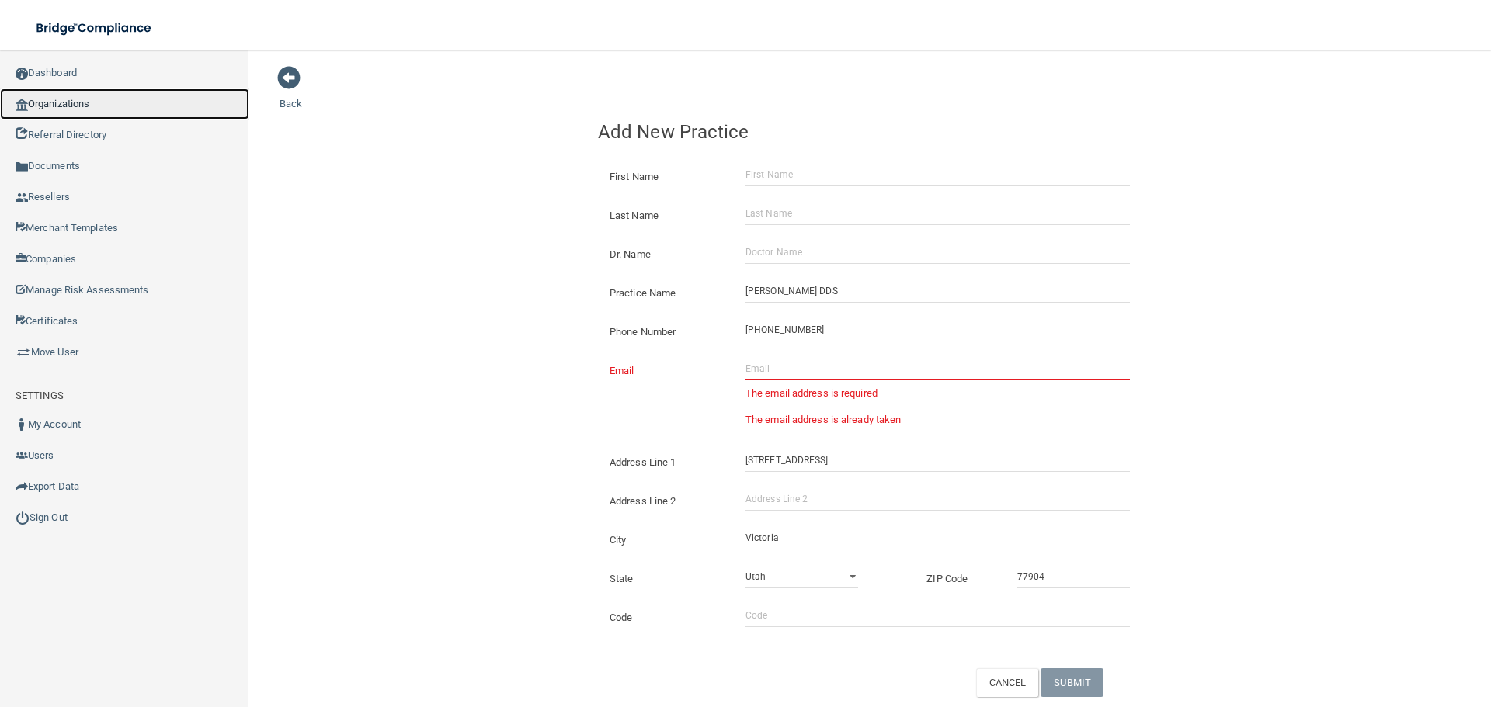
click at [97, 92] on link "Organizations" at bounding box center [124, 104] width 249 height 31
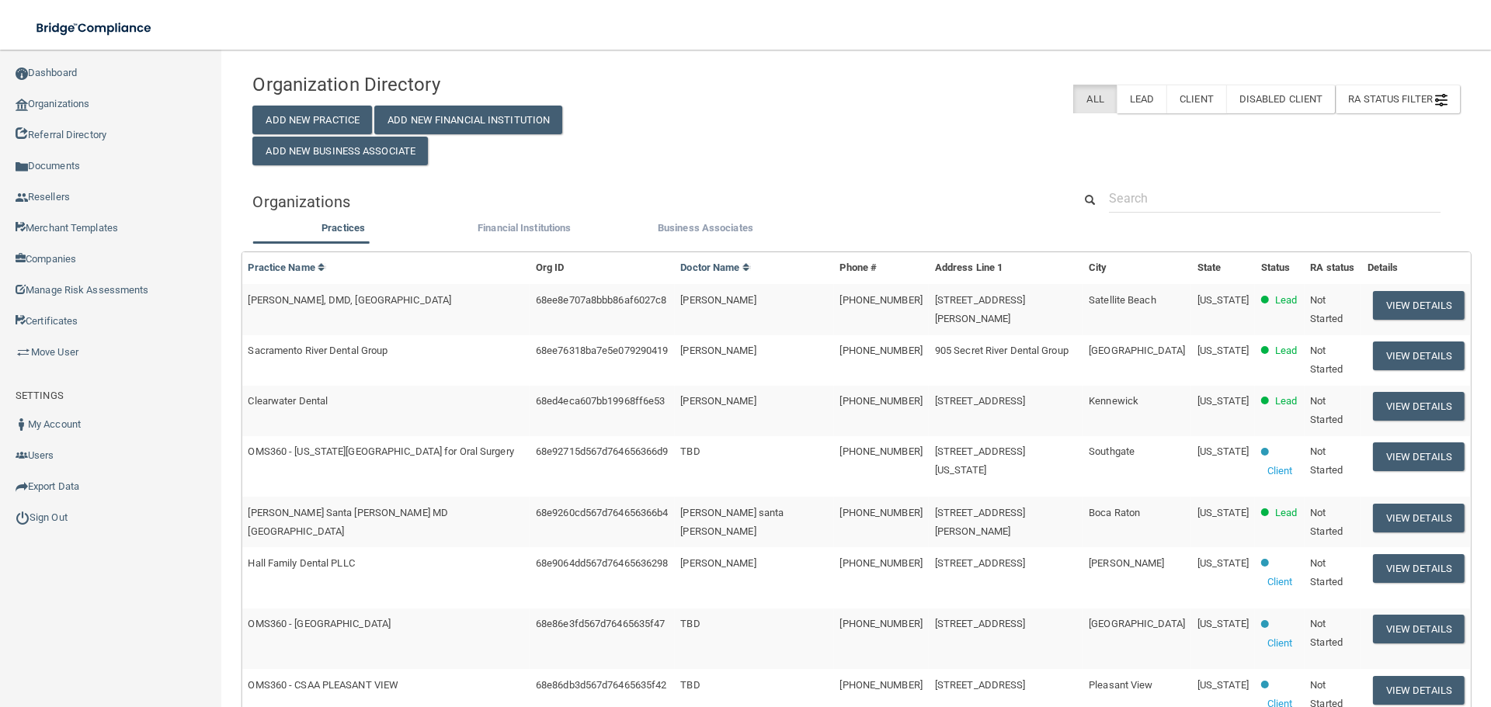
click at [1027, 167] on div "Organization Directory Add New Practice Add New Financial Institution Add New B…" at bounding box center [855, 635] width 1207 height 1140
click at [1147, 196] on input "text" at bounding box center [1275, 198] width 332 height 29
paste input "[EMAIL_ADDRESS][DOMAIN_NAME]"
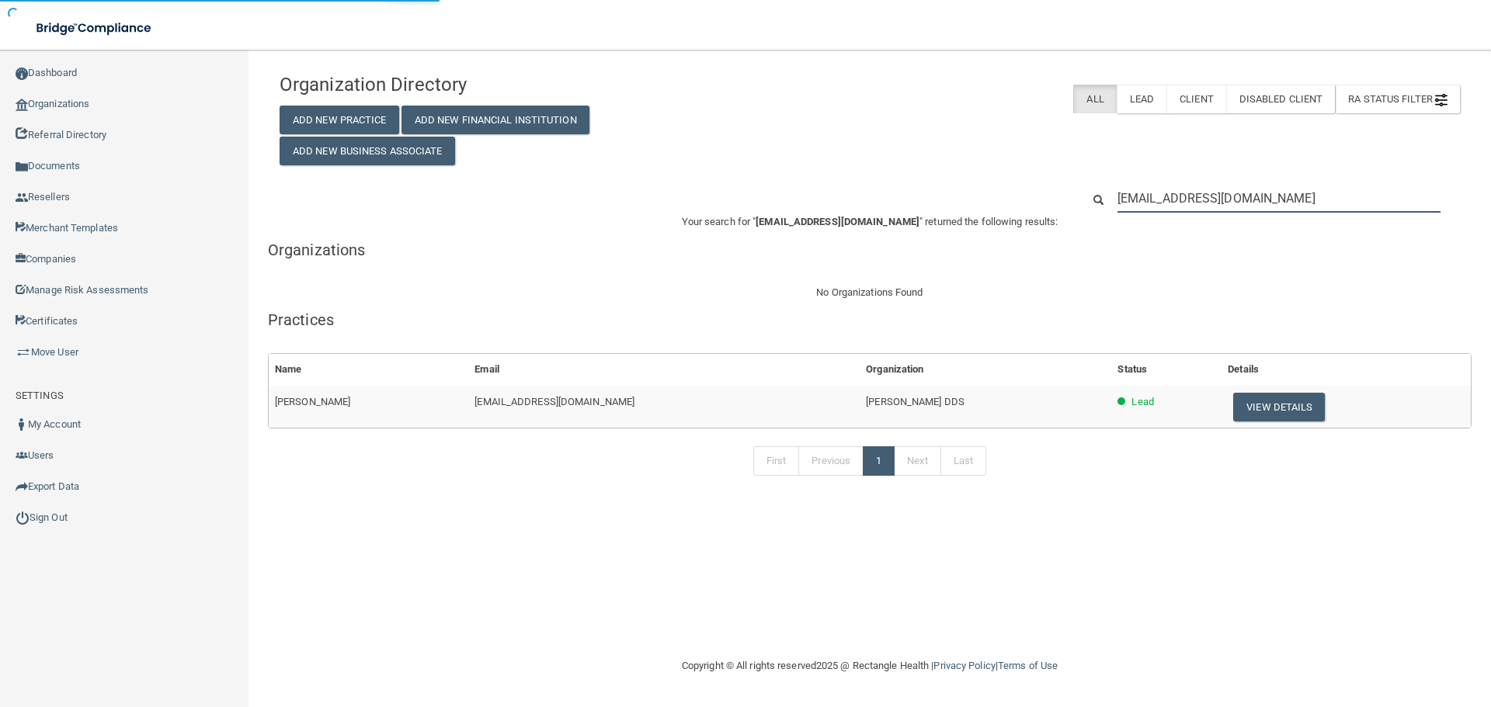
type input "[EMAIL_ADDRESS][DOMAIN_NAME]"
click at [1171, 388] on td "Lead" at bounding box center [1166, 407] width 110 height 42
click at [1233, 398] on button "View Details" at bounding box center [1279, 407] width 92 height 29
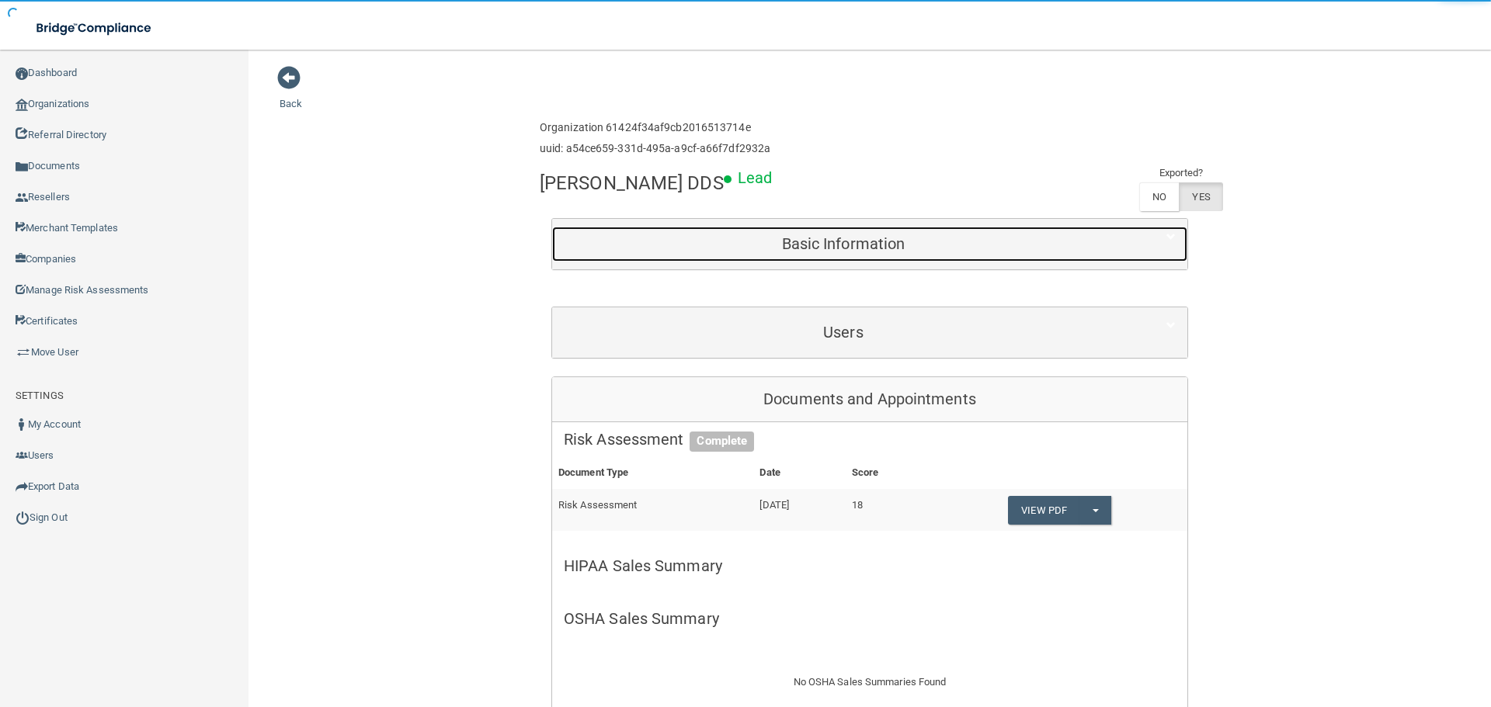
click at [735, 237] on h5 "Basic Information" at bounding box center [843, 243] width 559 height 17
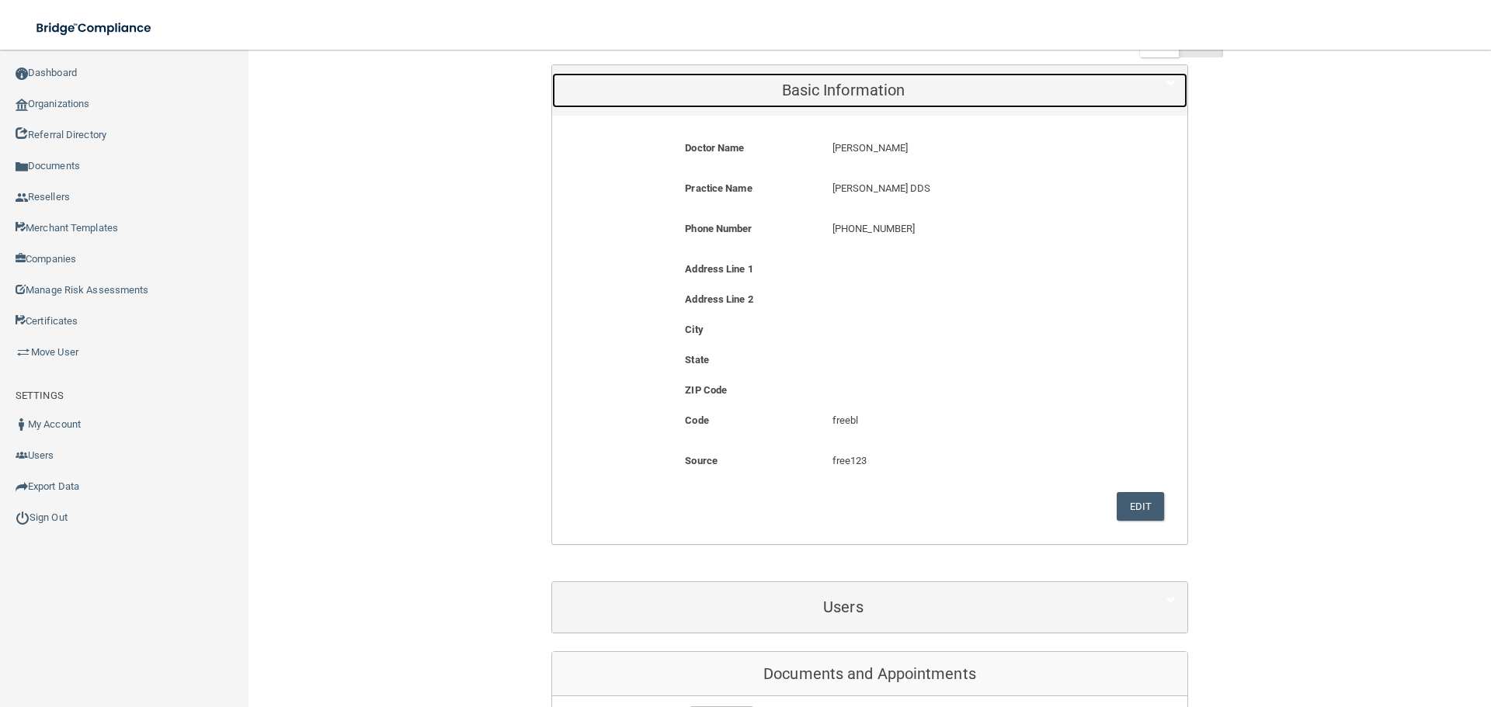
scroll to position [155, 0]
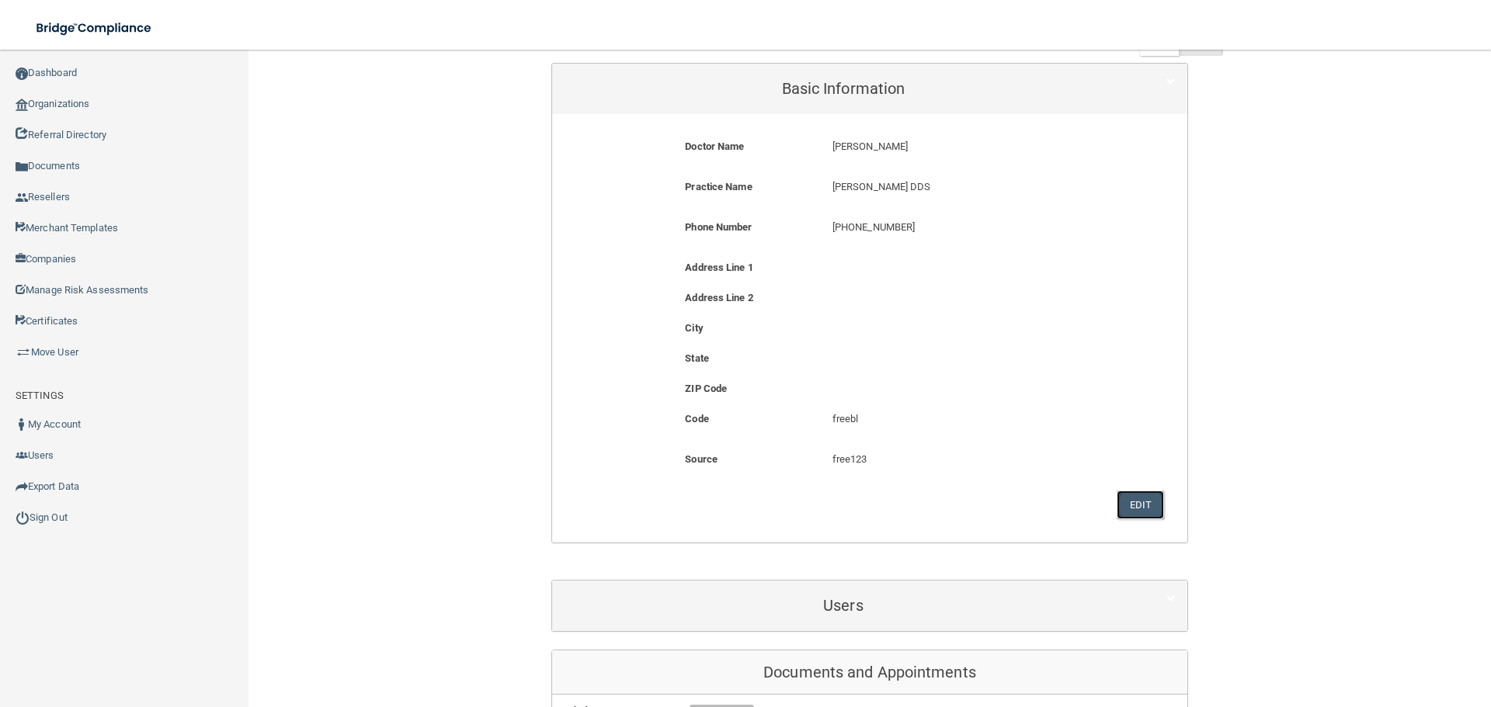
click at [1139, 503] on button "Edit" at bounding box center [1140, 505] width 47 height 29
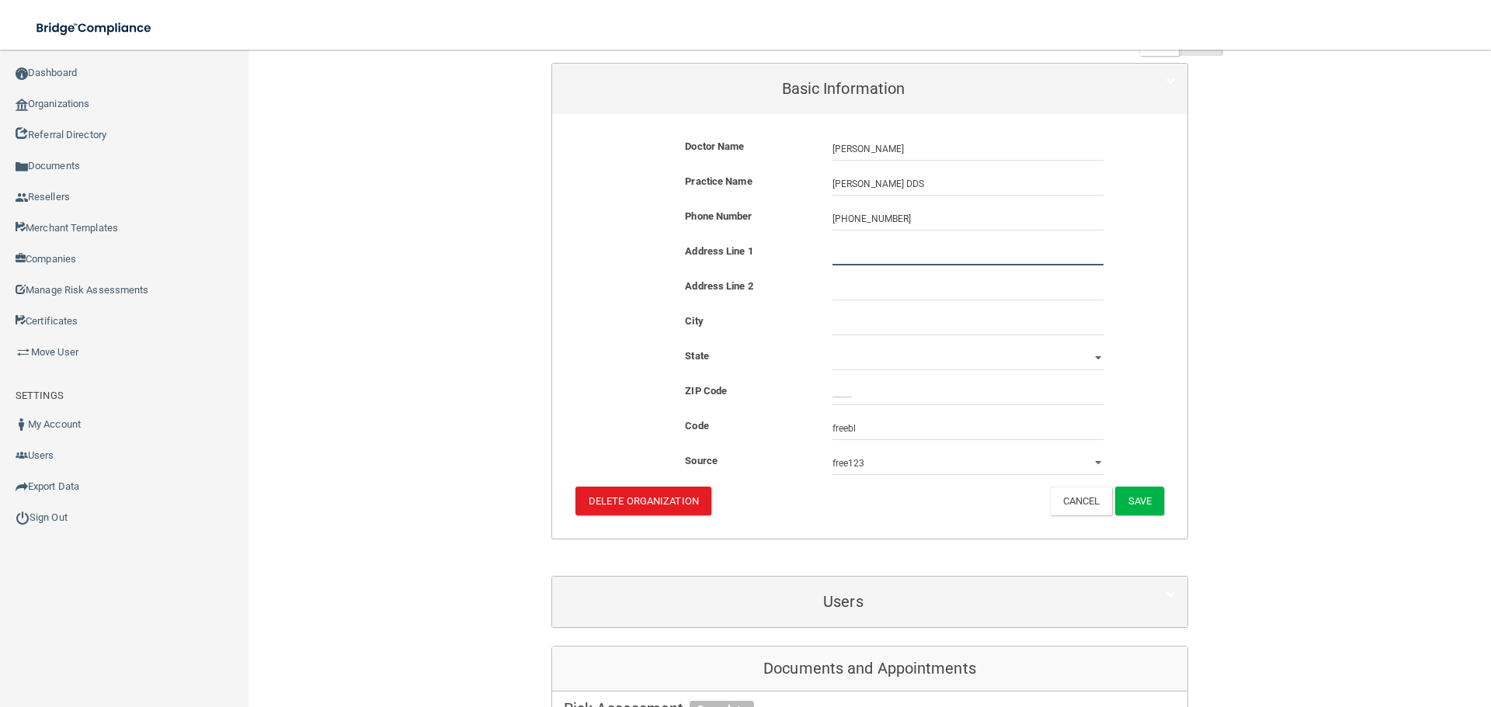
drag, startPoint x: 858, startPoint y: 253, endPoint x: 858, endPoint y: 263, distance: 10.1
click at [858, 253] on input "text" at bounding box center [967, 253] width 271 height 23
paste input "[EMAIL_ADDRESS][DOMAIN_NAME]"
type input "[EMAIL_ADDRESS][DOMAIN_NAME]"
click at [906, 391] on input "_____" at bounding box center [967, 393] width 271 height 23
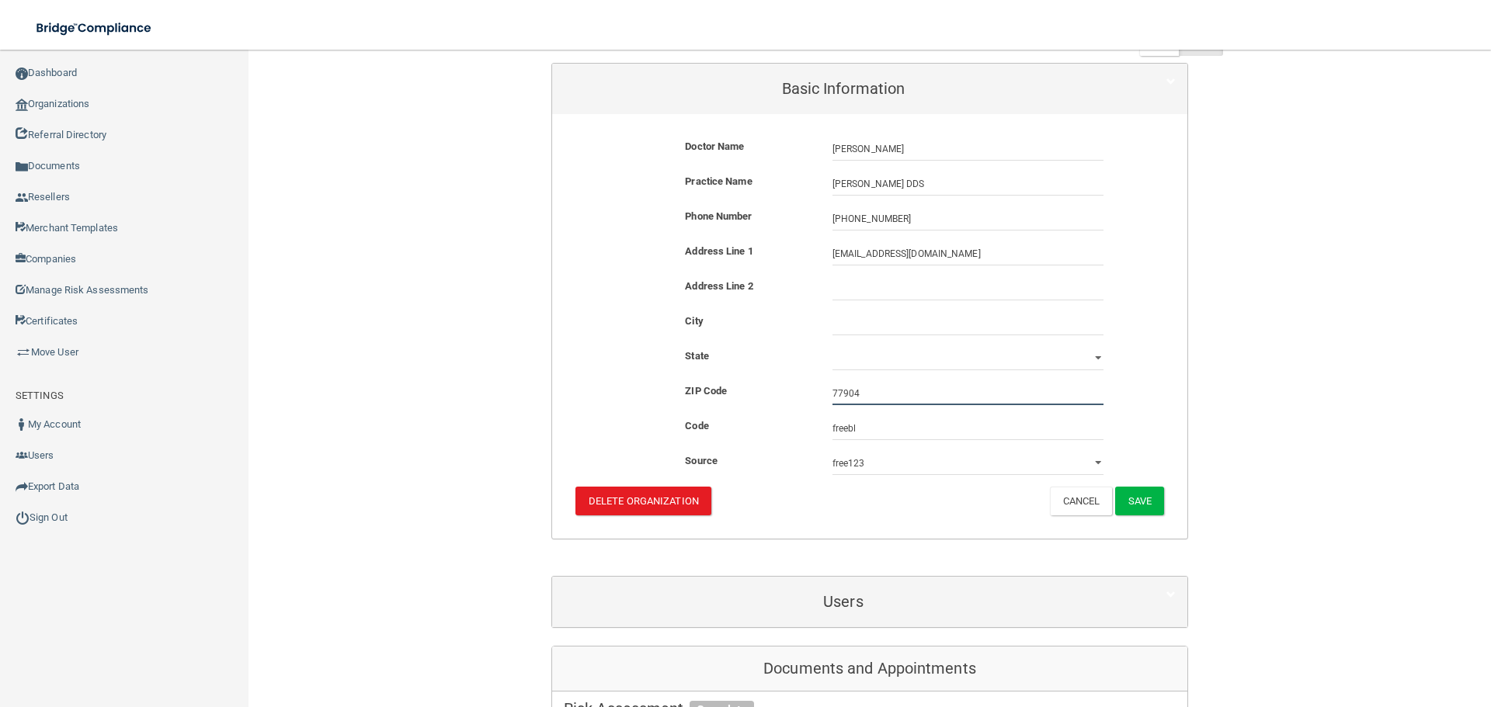
type input "77904"
click at [843, 275] on div "Address Line 1 [EMAIL_ADDRESS][DOMAIN_NAME] [EMAIL_ADDRESS][DOMAIN_NAME]" at bounding box center [870, 259] width 612 height 35
click at [842, 318] on input "text" at bounding box center [967, 323] width 271 height 23
type input "Victoria"
click at [846, 364] on select "[US_STATE] [US_STATE] [US_STATE] [US_STATE] [US_STATE] [US_STATE] [US_STATE] [U…" at bounding box center [967, 358] width 271 height 23
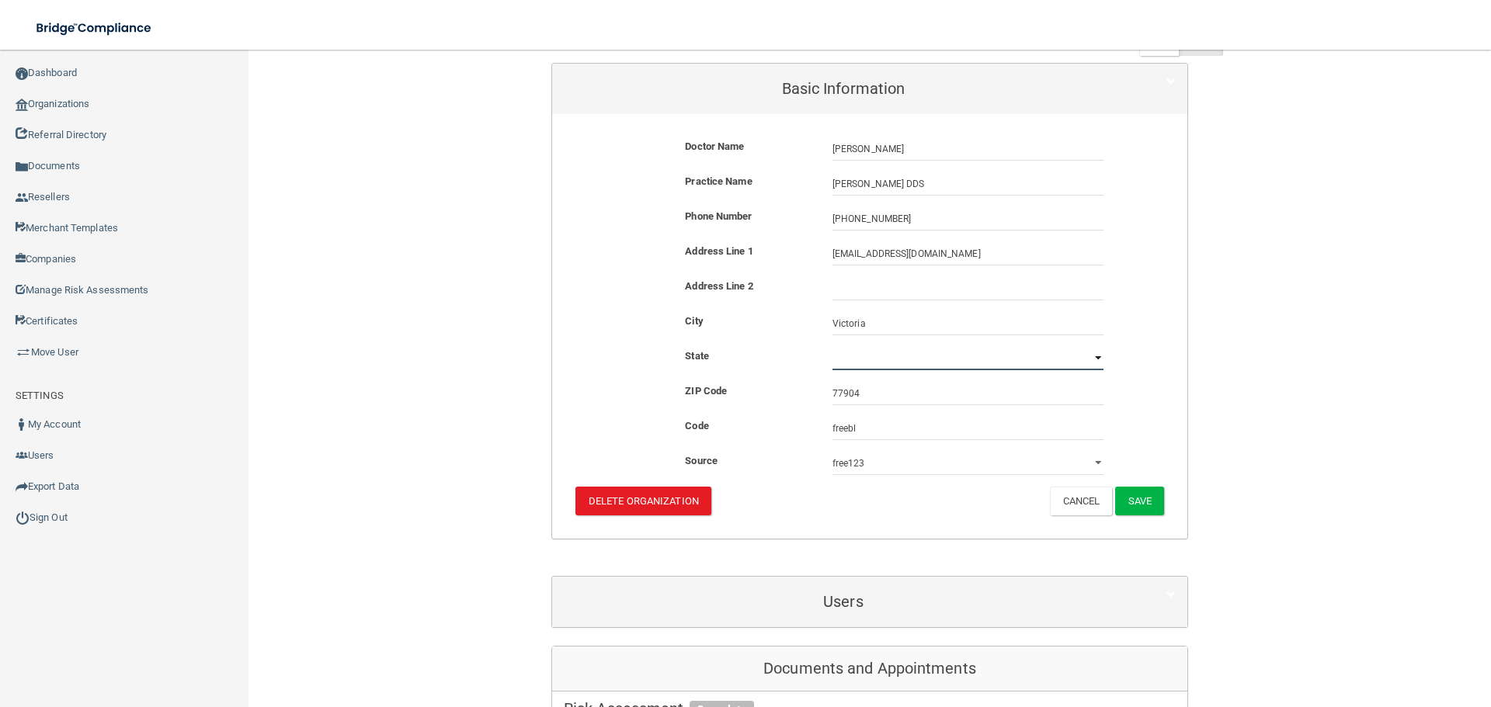
select select "43"
click at [832, 347] on select "[US_STATE] [US_STATE] [US_STATE] [US_STATE] [US_STATE] [US_STATE] [US_STATE] [U…" at bounding box center [967, 358] width 271 height 23
click at [1154, 497] on button "Save" at bounding box center [1139, 501] width 49 height 29
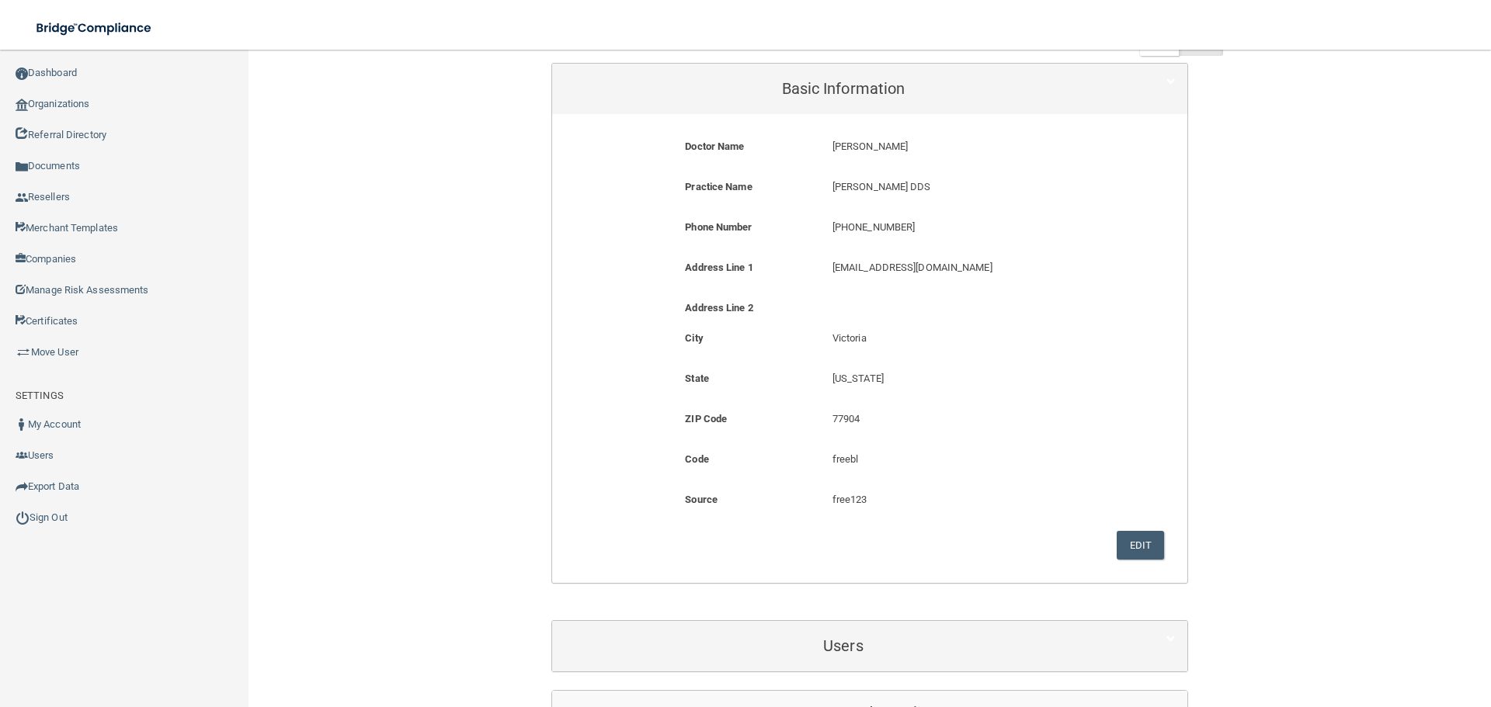
scroll to position [0, 0]
